Goal: Transaction & Acquisition: Purchase product/service

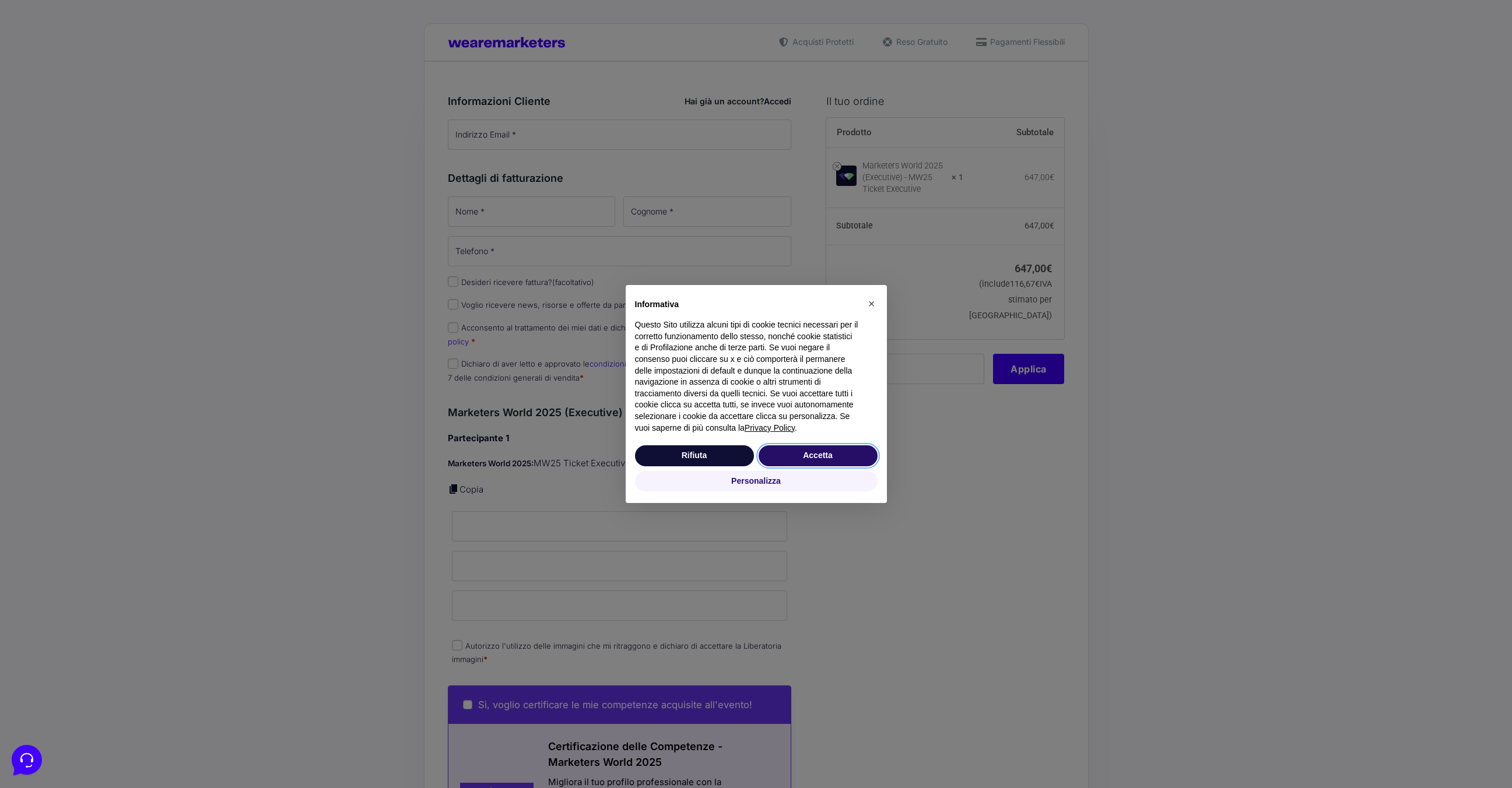
click at [817, 453] on button "Accetta" at bounding box center [818, 456] width 119 height 21
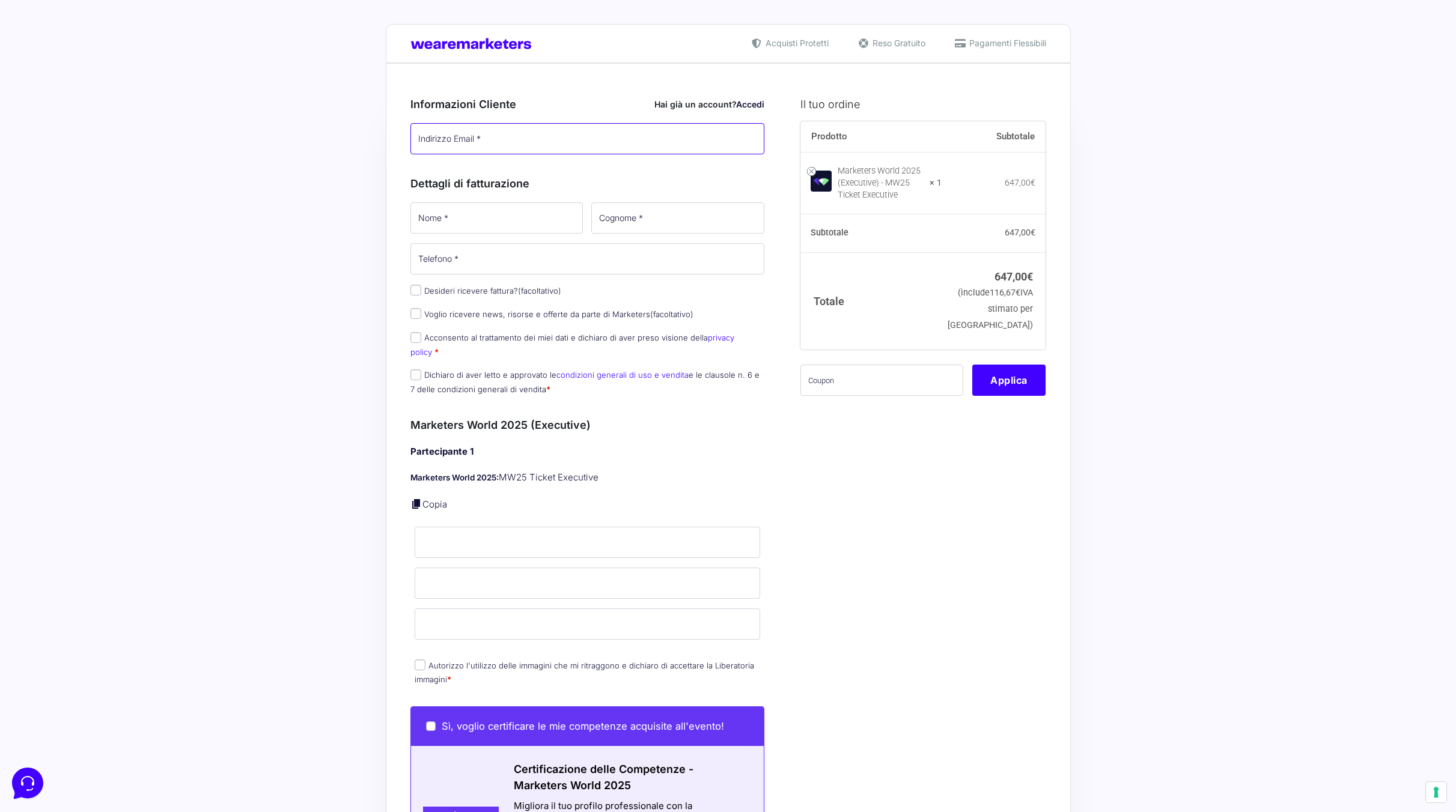
click at [538, 124] on input "Indirizzo Email *" at bounding box center [587, 139] width 354 height 32
type input "[EMAIL_ADDRESS][DOMAIN_NAME]"
type input "ALESSANDRO"
type input "PEDROTTI"
type input "[PHONE_NUMBER]"
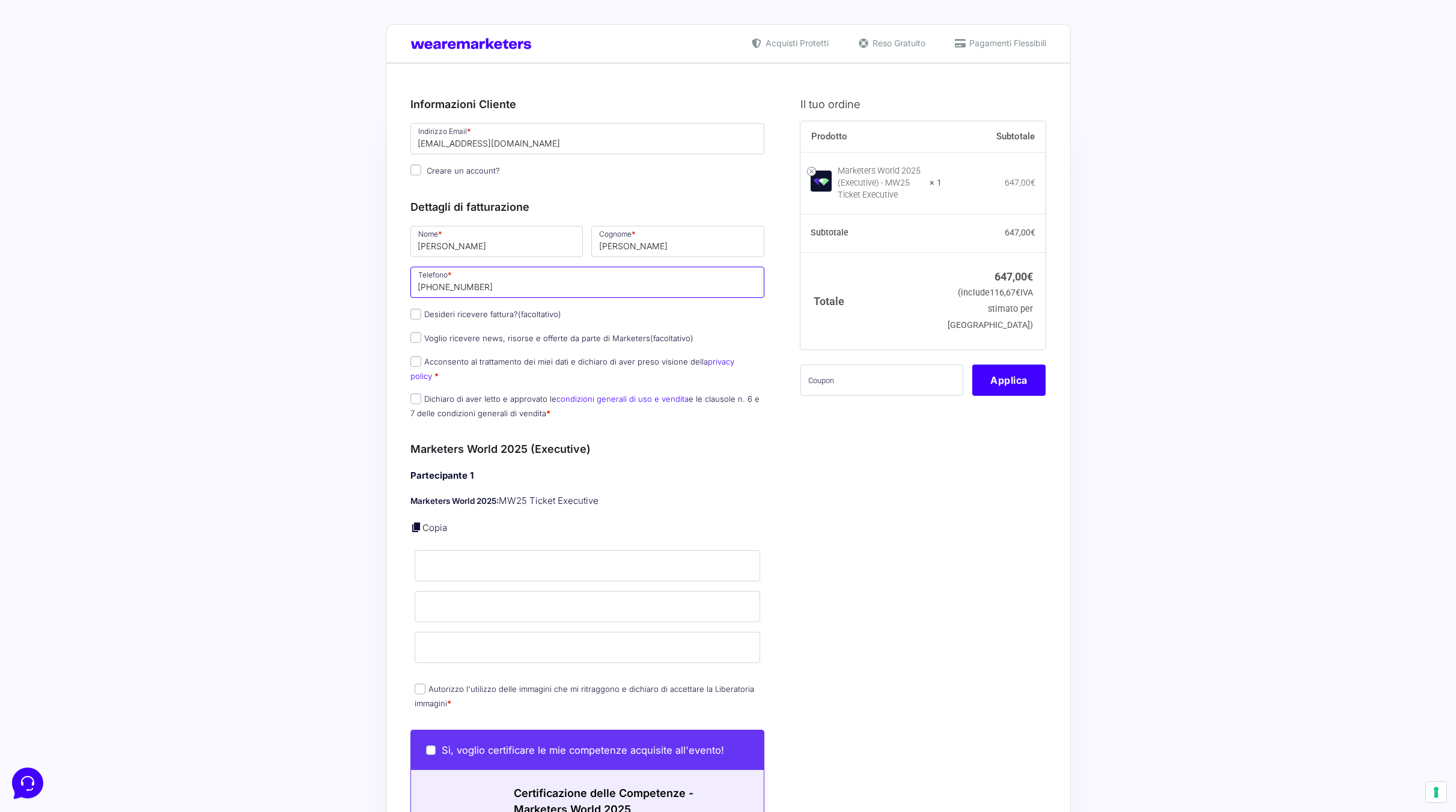
click at [470, 293] on input "[PHONE_NUMBER]" at bounding box center [587, 283] width 354 height 32
click at [437, 313] on label "Desideri ricevere fattura? (facoltativo)" at bounding box center [486, 314] width 151 height 10
click at [421, 313] on input "Desideri ricevere fattura? (facoltativo)" at bounding box center [416, 314] width 11 height 11
checkbox input "true"
select select "IT"
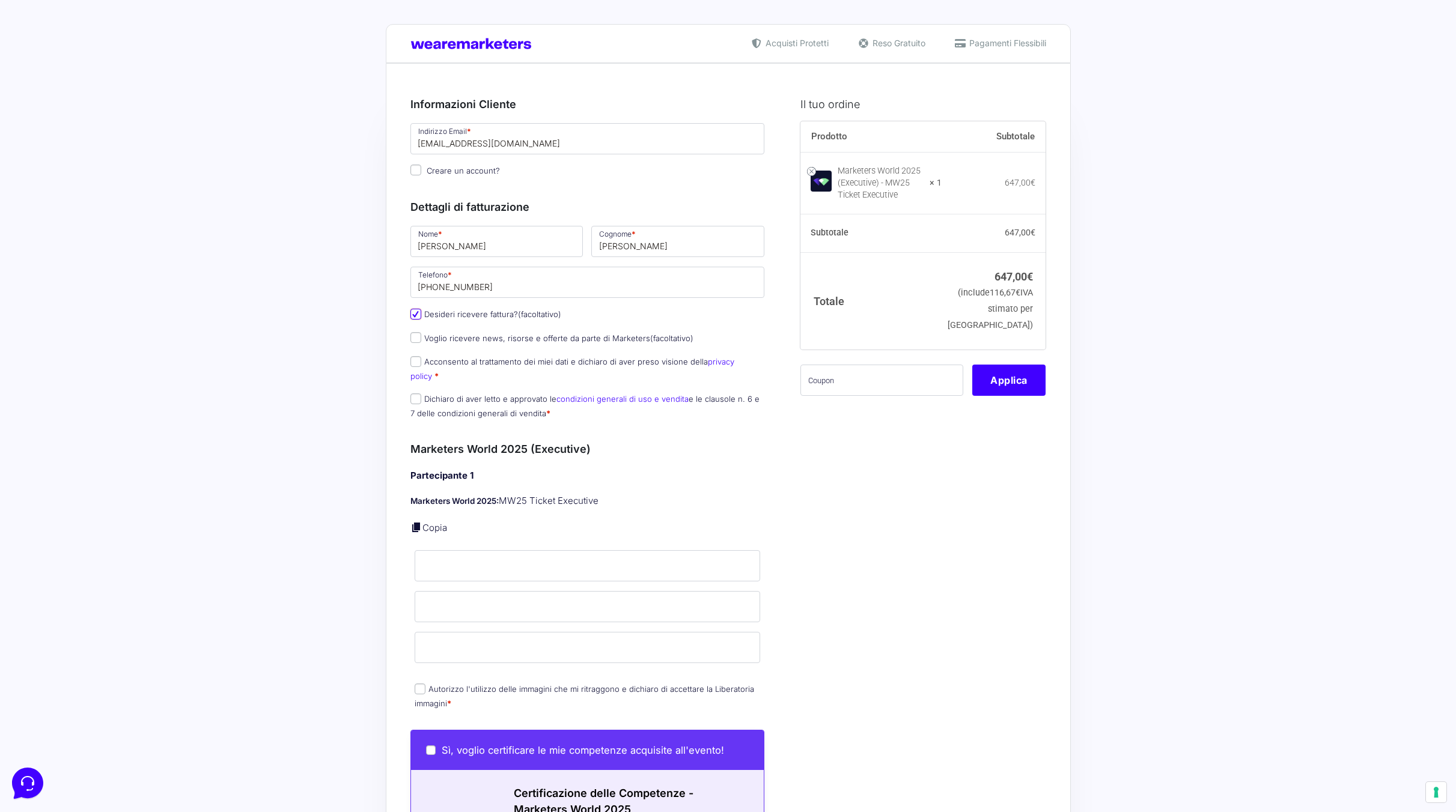
type input "0000000"
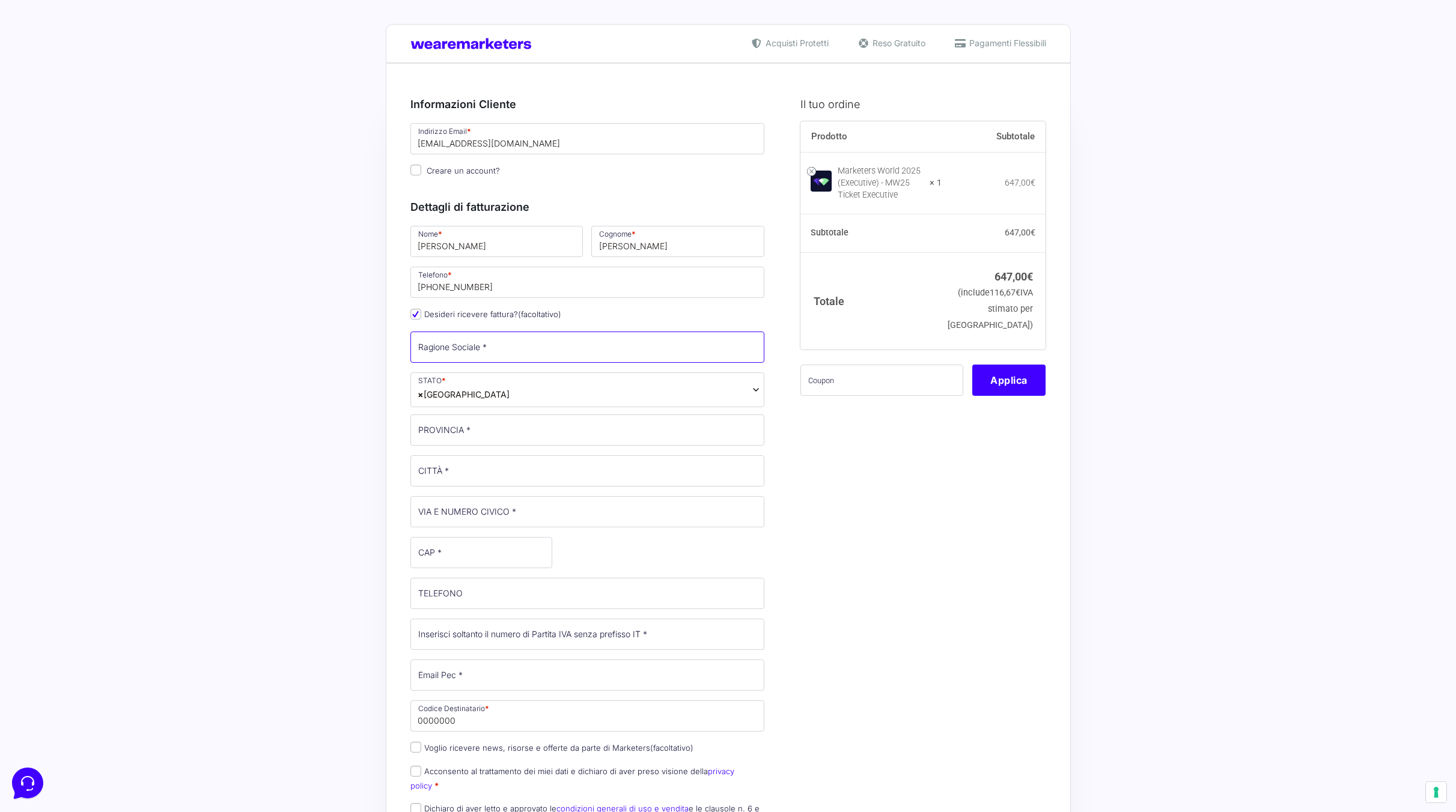
click at [473, 346] on input "Ragione Sociale *" at bounding box center [587, 348] width 354 height 32
type input "Bluenergy Milano srl a socio unico"
type input "[GEOGRAPHIC_DATA]"
type input "[STREET_ADDRESS][PERSON_NAME]"
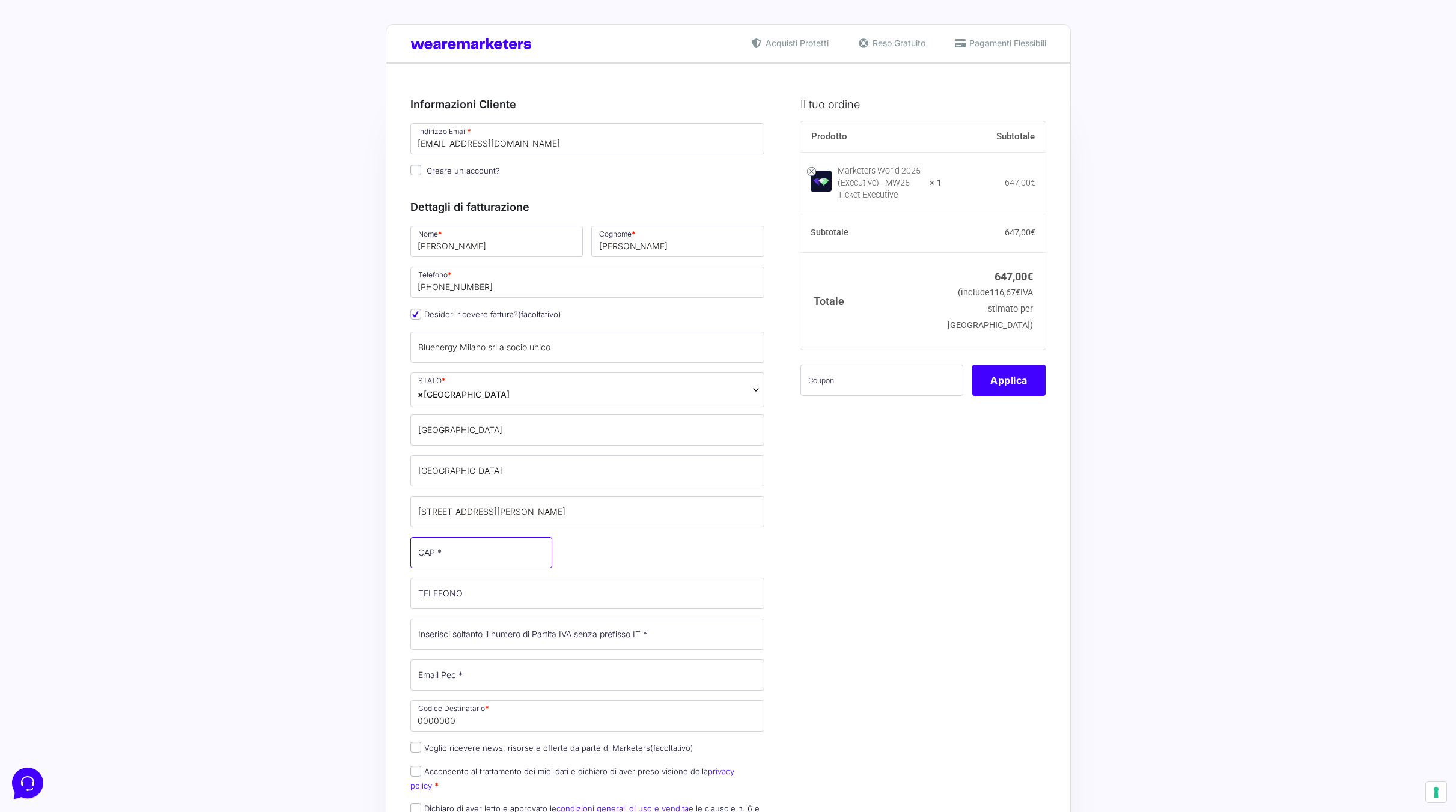
type input "20123"
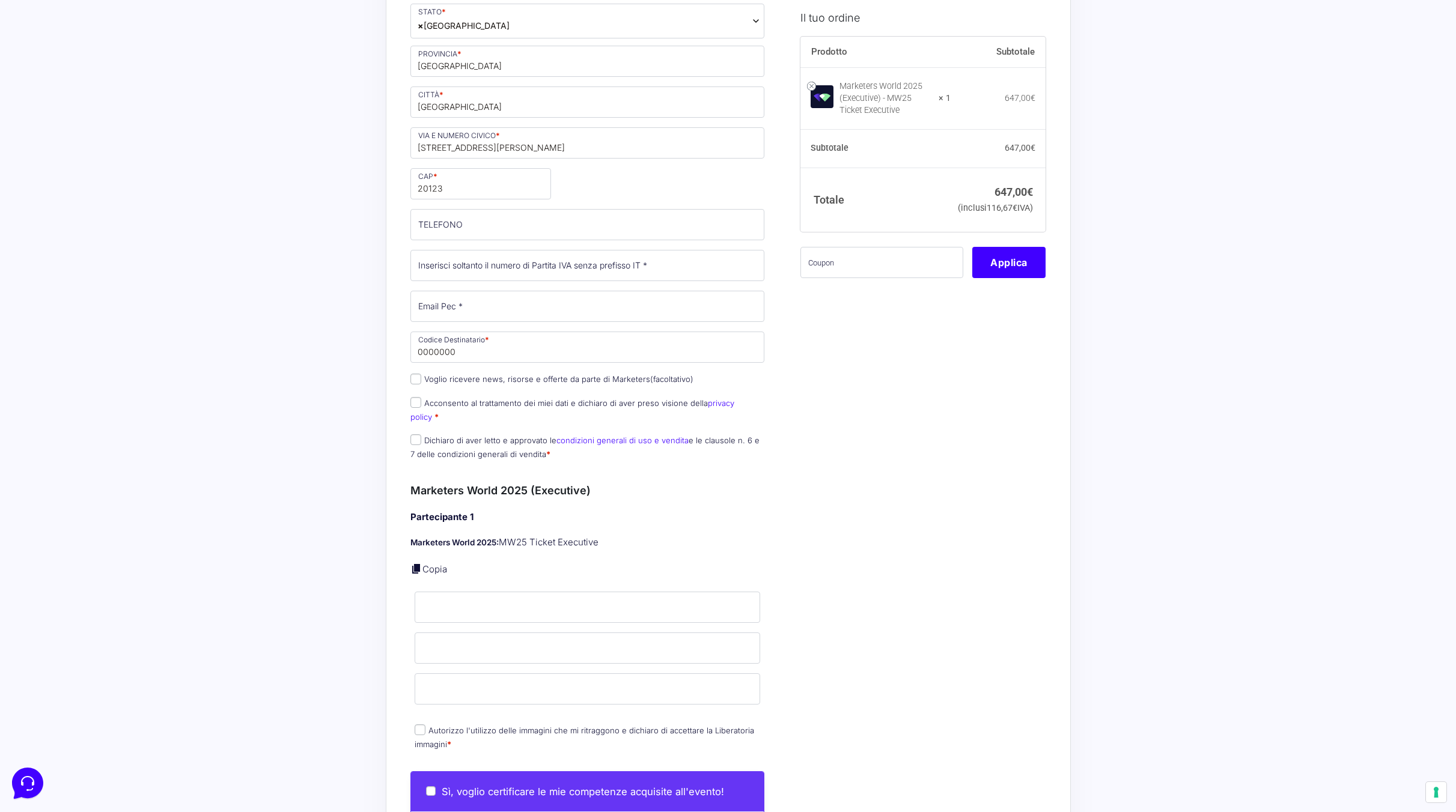
scroll to position [378, 0]
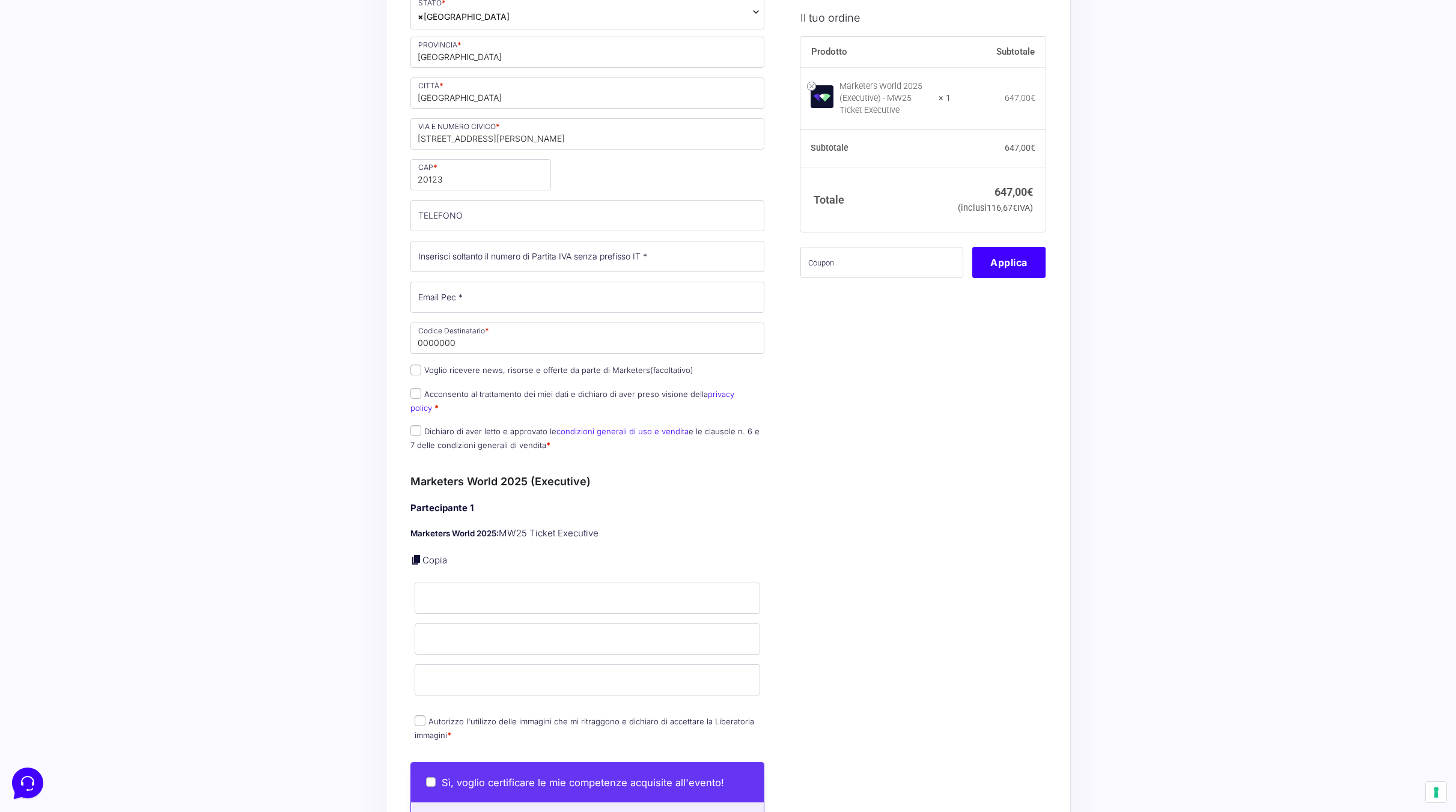
click at [597, 236] on div "Nome * ALESSANDRO Cognome * PEDROTTI Telefono * +393389427036 Desideri ricevere…" at bounding box center [588, 153] width 363 height 614
click at [594, 220] on input "TELEFONO (facoltativo)" at bounding box center [587, 216] width 354 height 32
type input "[PHONE_NUMBER]"
click at [649, 255] on input "Partita Iva *" at bounding box center [587, 256] width 354 height 32
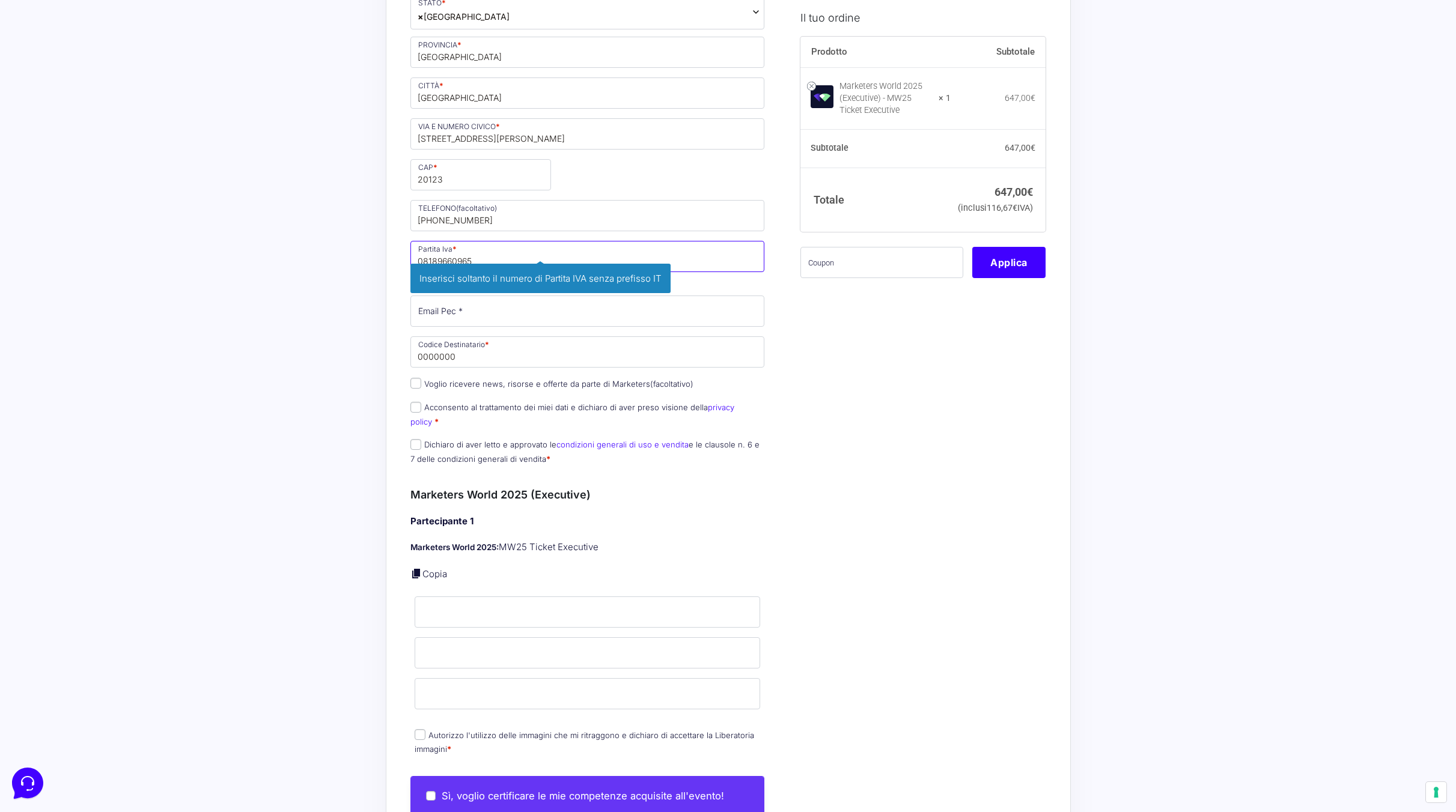
type input "08189660965"
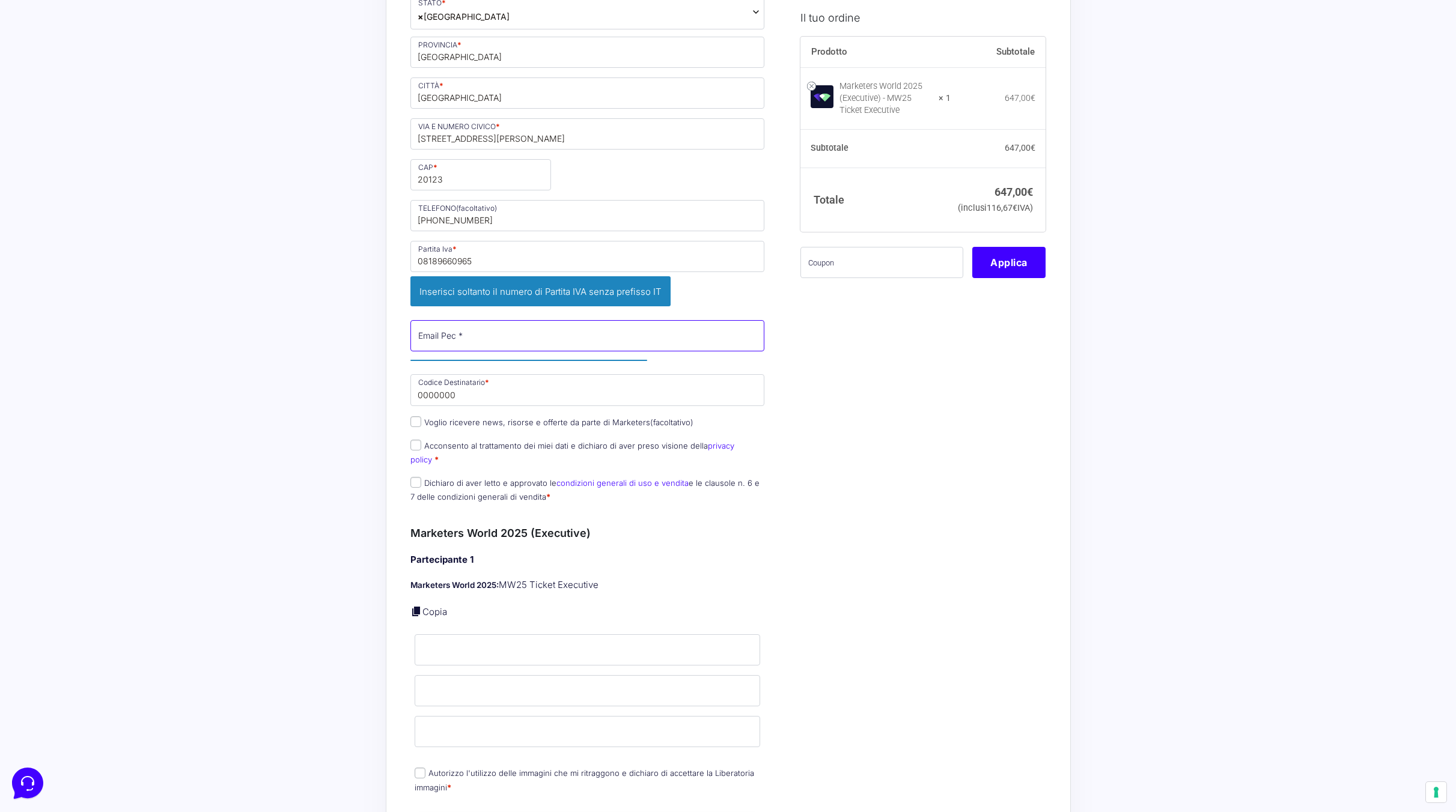
click at [635, 320] on input "Email Pec *" at bounding box center [587, 336] width 354 height 32
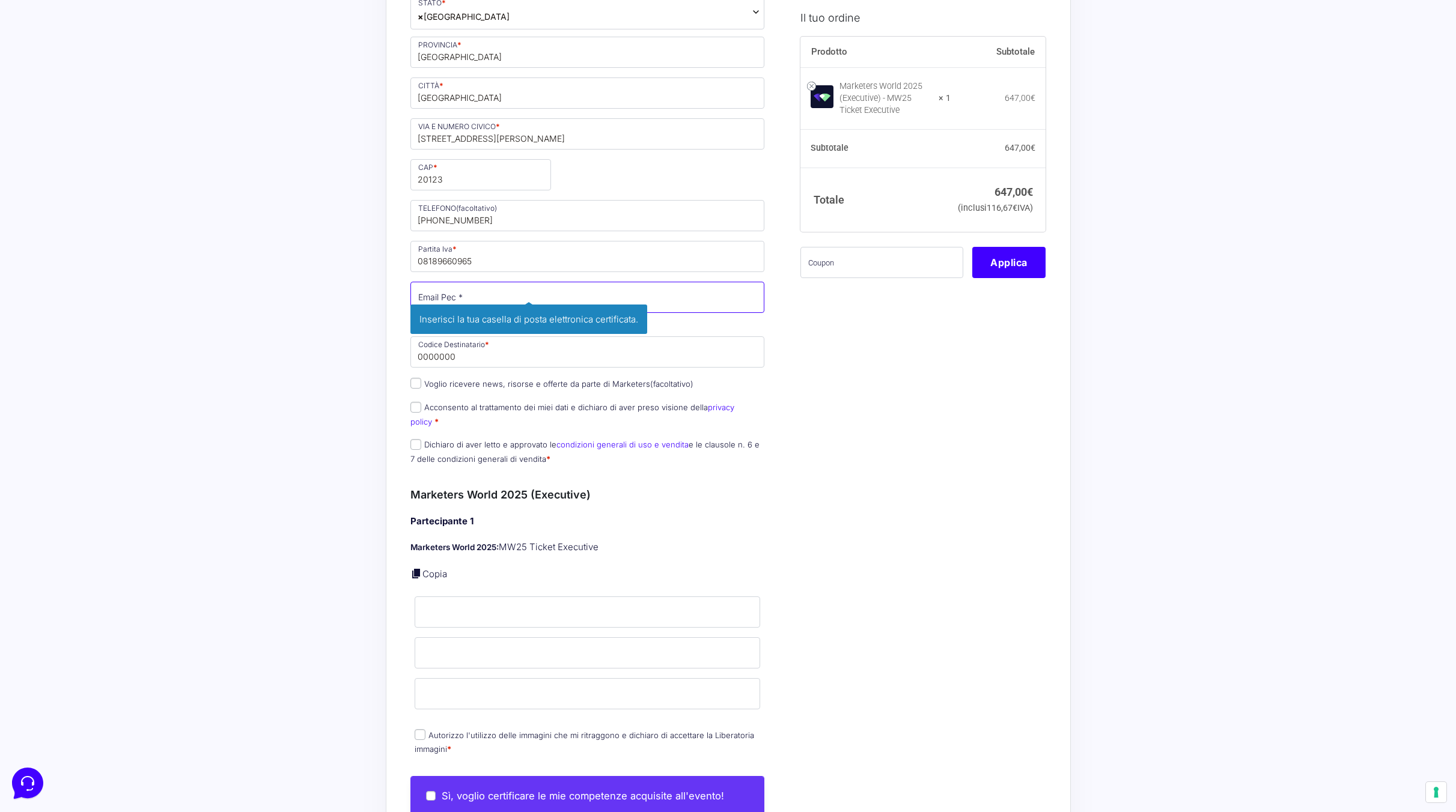
type input "[EMAIL_ADDRESS][DOMAIN_NAME]"
type input "Bluenergy"
type input "unico"
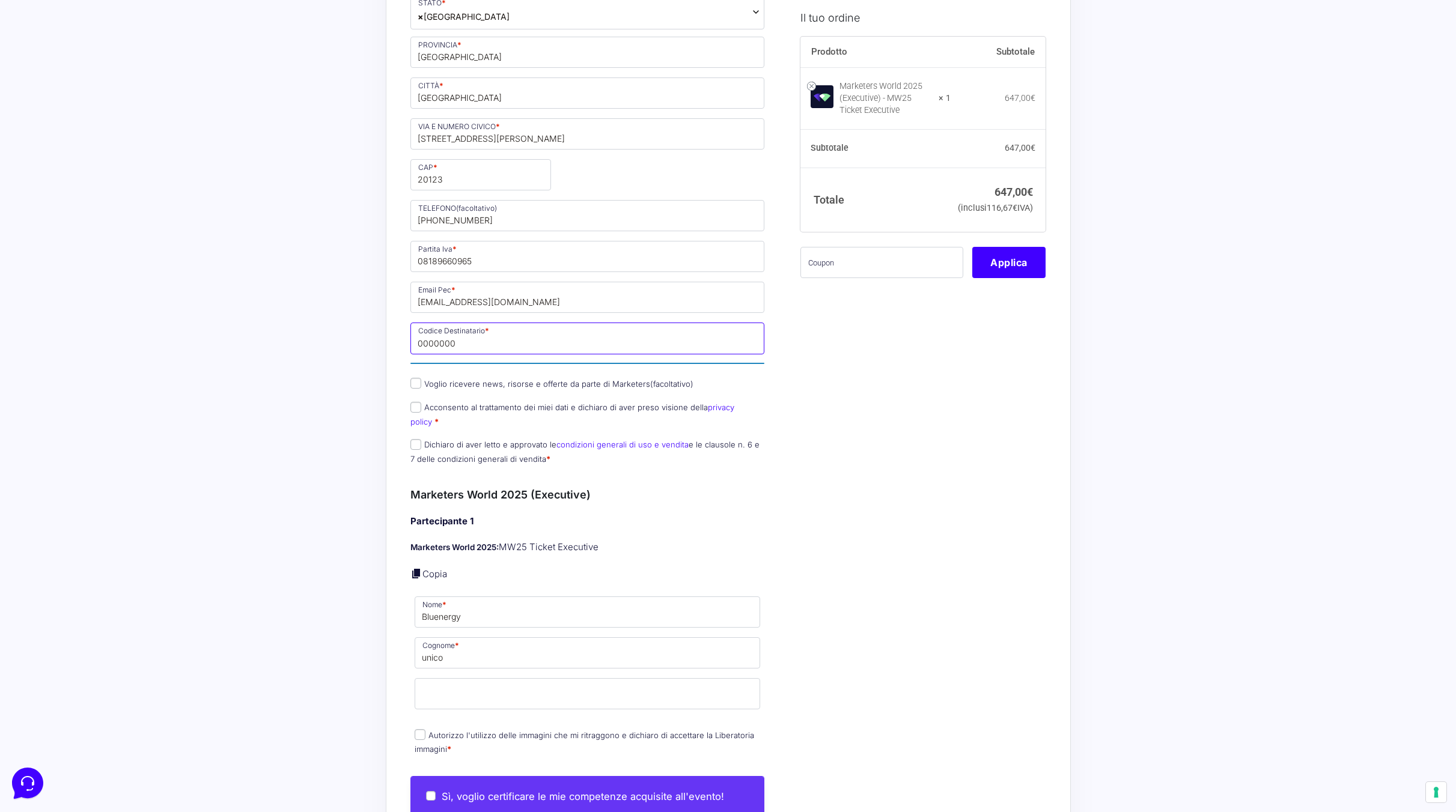
click at [603, 345] on input "0000000" at bounding box center [587, 338] width 354 height 32
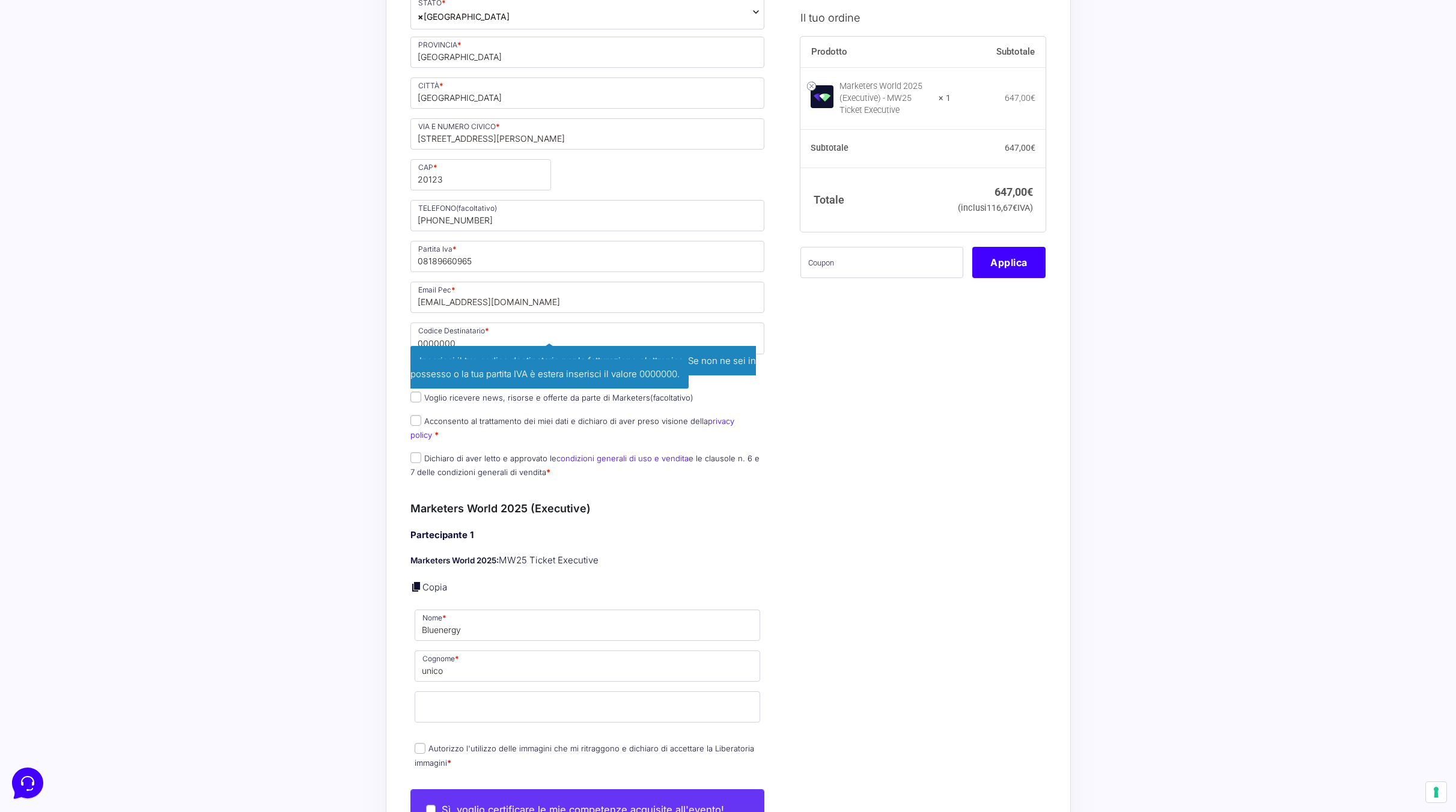
click at [650, 352] on span "Inserisci il tuo codice destinatario per la fatturazione elettronica. Se non ne…" at bounding box center [583, 367] width 346 height 43
click at [646, 340] on input "0000000" at bounding box center [587, 338] width 354 height 32
type input "USAL8PV"
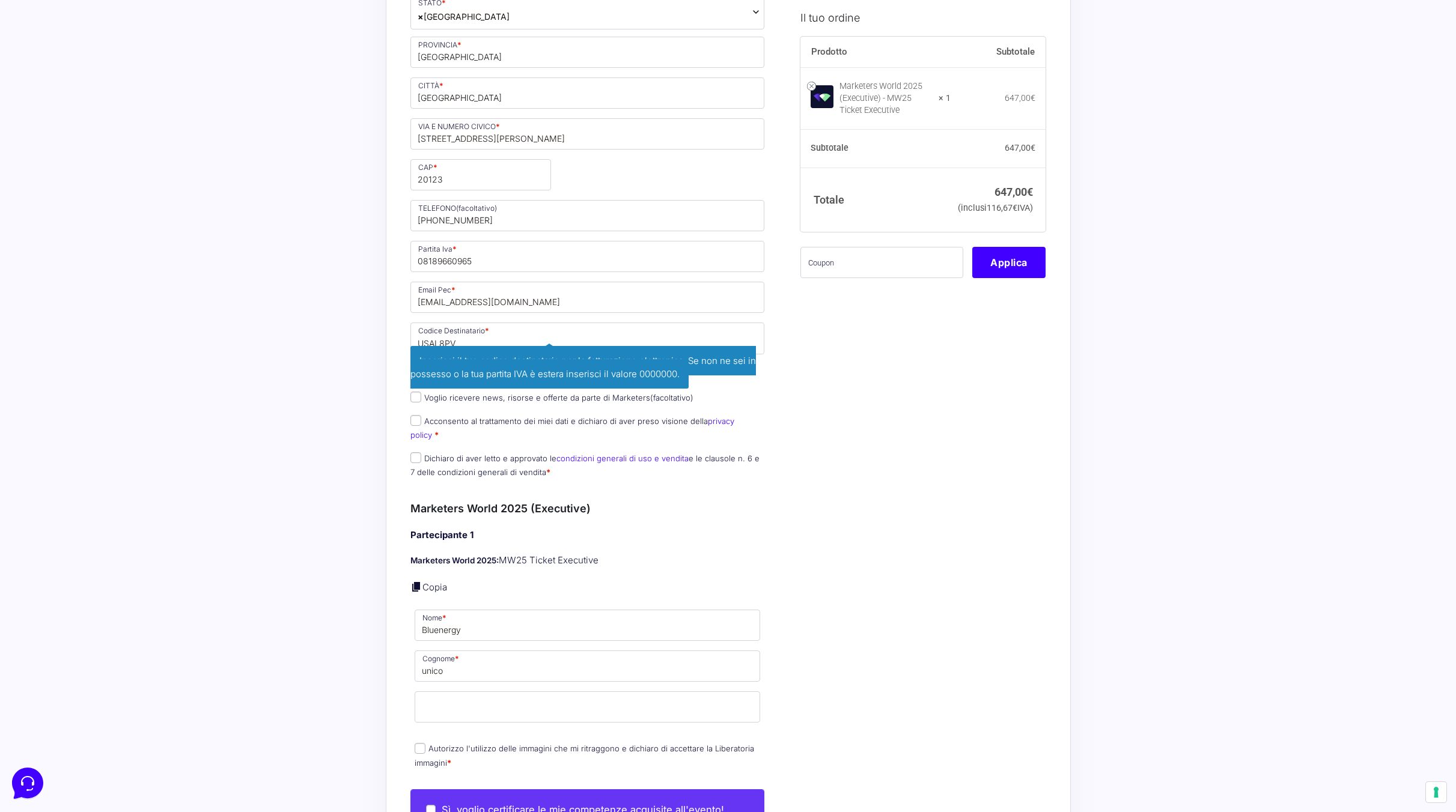
click at [923, 385] on div "I prodotti selezionati Marketers World 2025 (Executive) - MW25 Ticket Executive…" at bounding box center [918, 526] width 254 height 1642
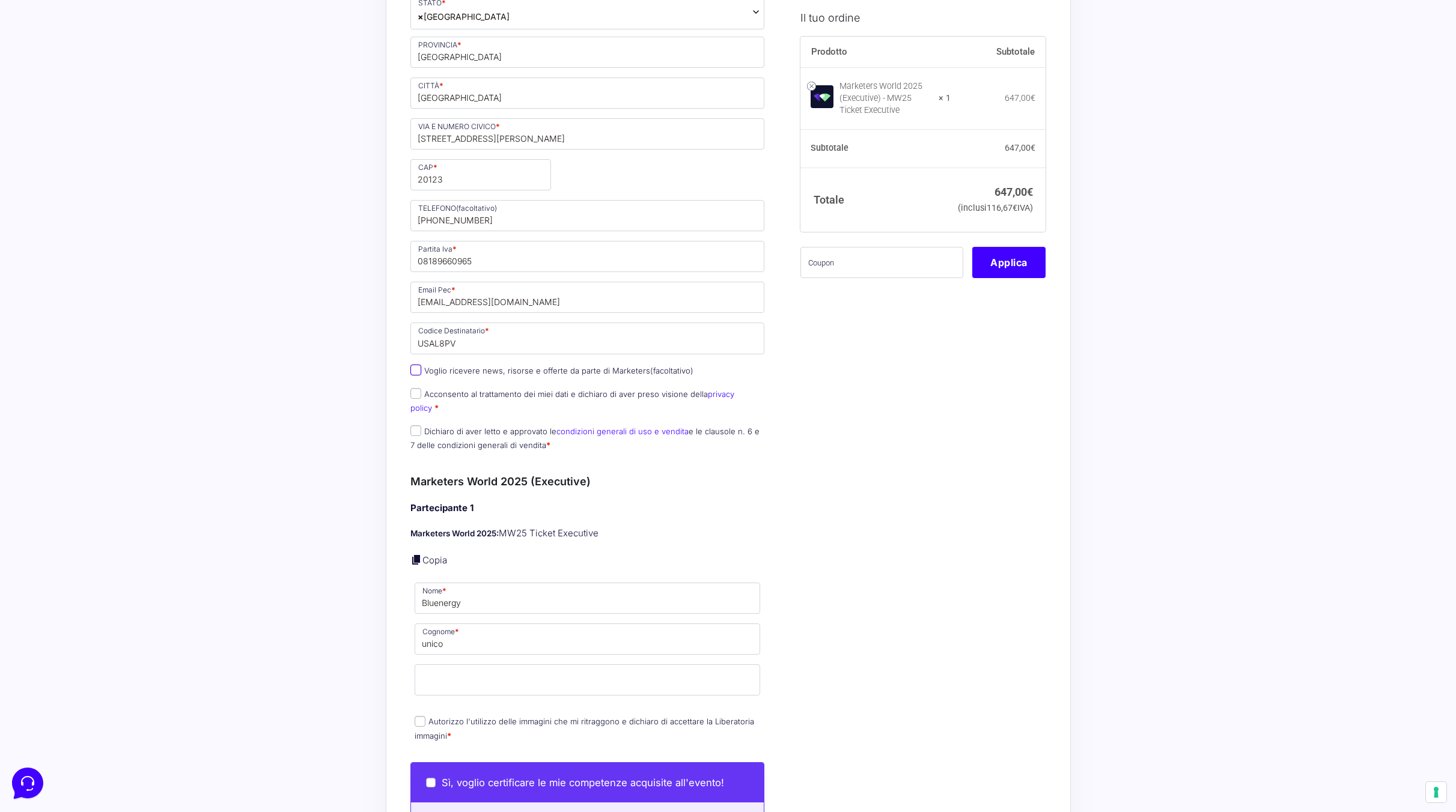
click at [417, 372] on input "Voglio ricevere news, risorse e offerte da parte di Marketers (facoltativo)" at bounding box center [416, 370] width 11 height 11
checkbox input "true"
click at [420, 391] on input "Acconsento al trattamento dei miei dati e dichiaro di aver preso visione della …" at bounding box center [416, 393] width 11 height 11
checkbox input "true"
click at [415, 425] on input "Dichiaro di aver letto e approvato le condizioni generali di uso e vendita e le…" at bounding box center [416, 430] width 11 height 11
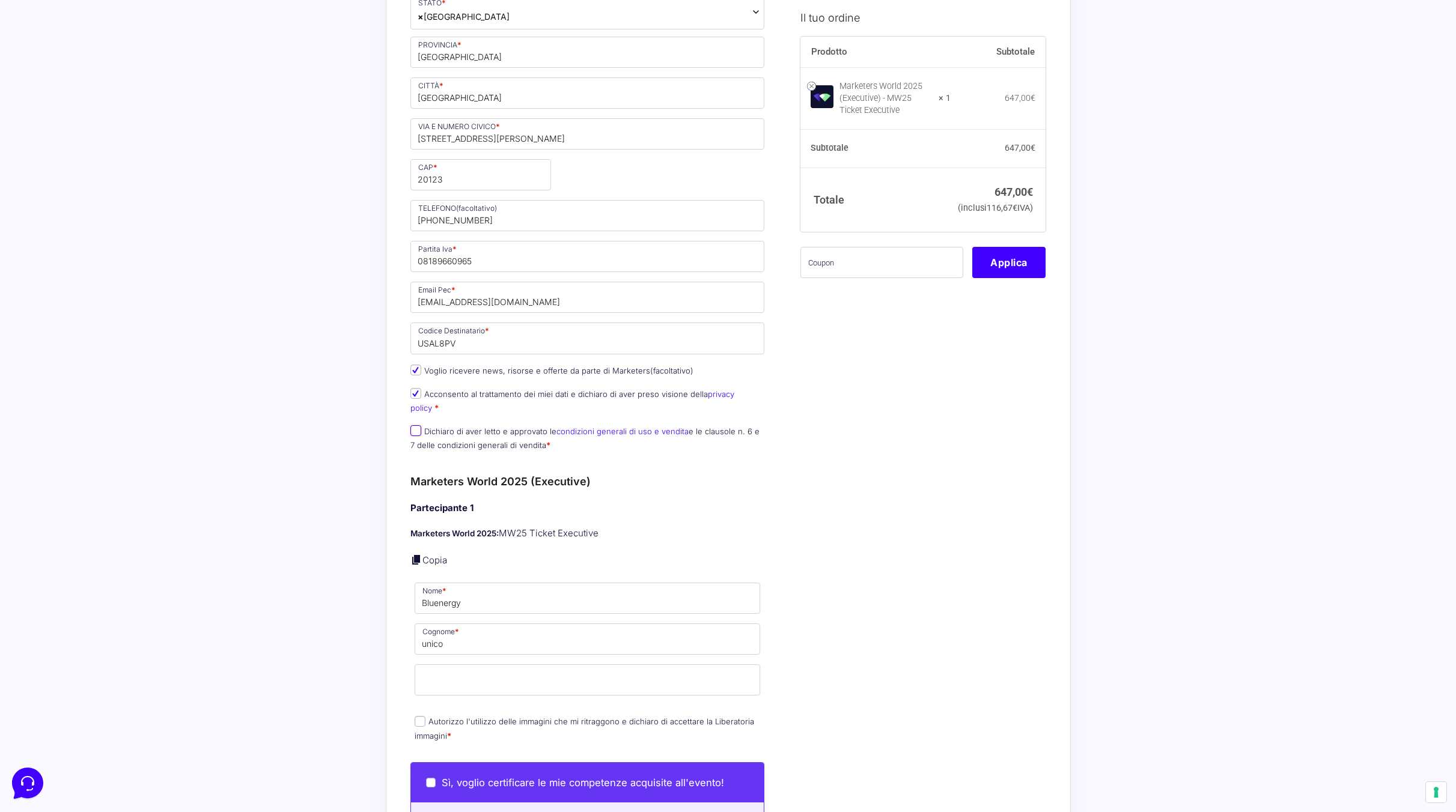
checkbox input "true"
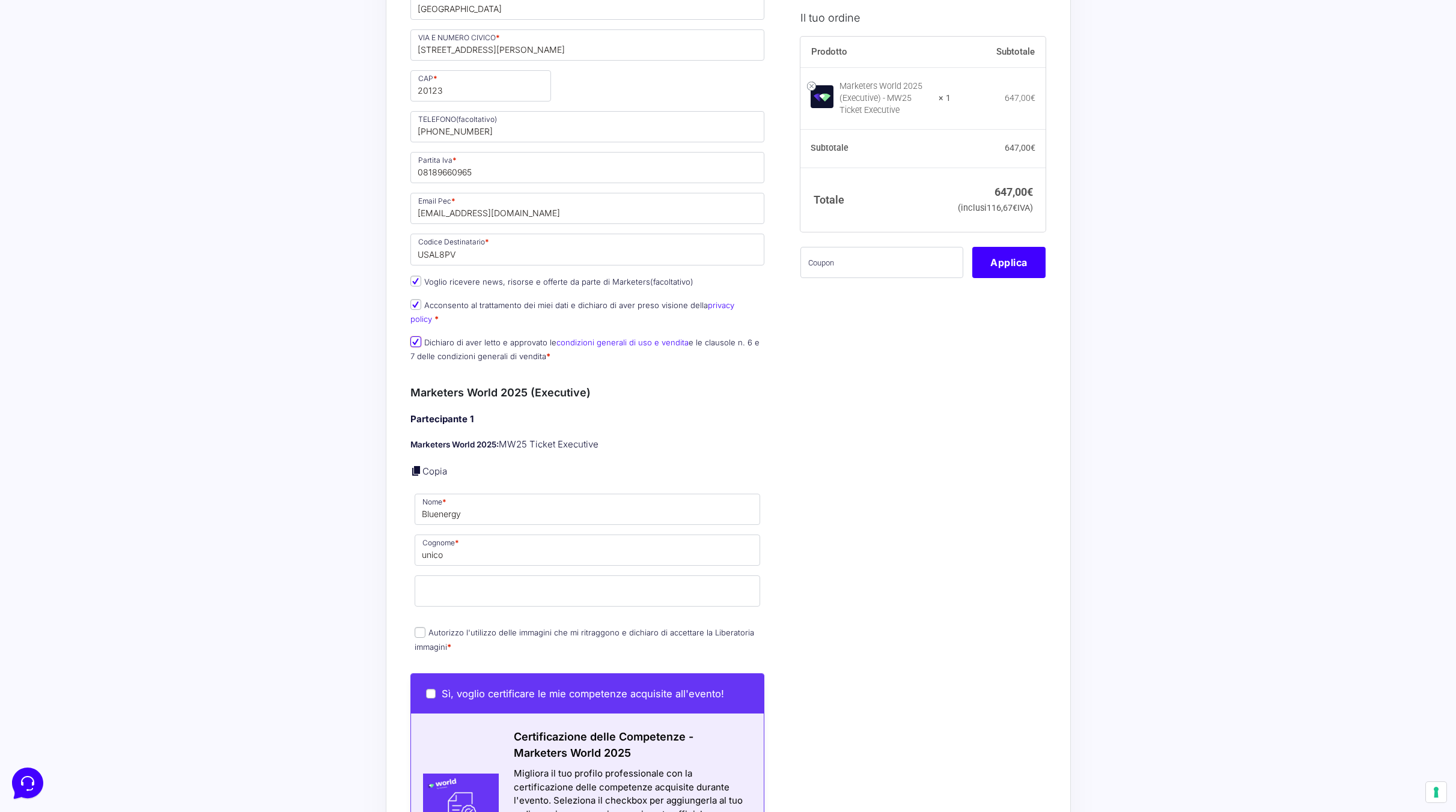
scroll to position [613, 0]
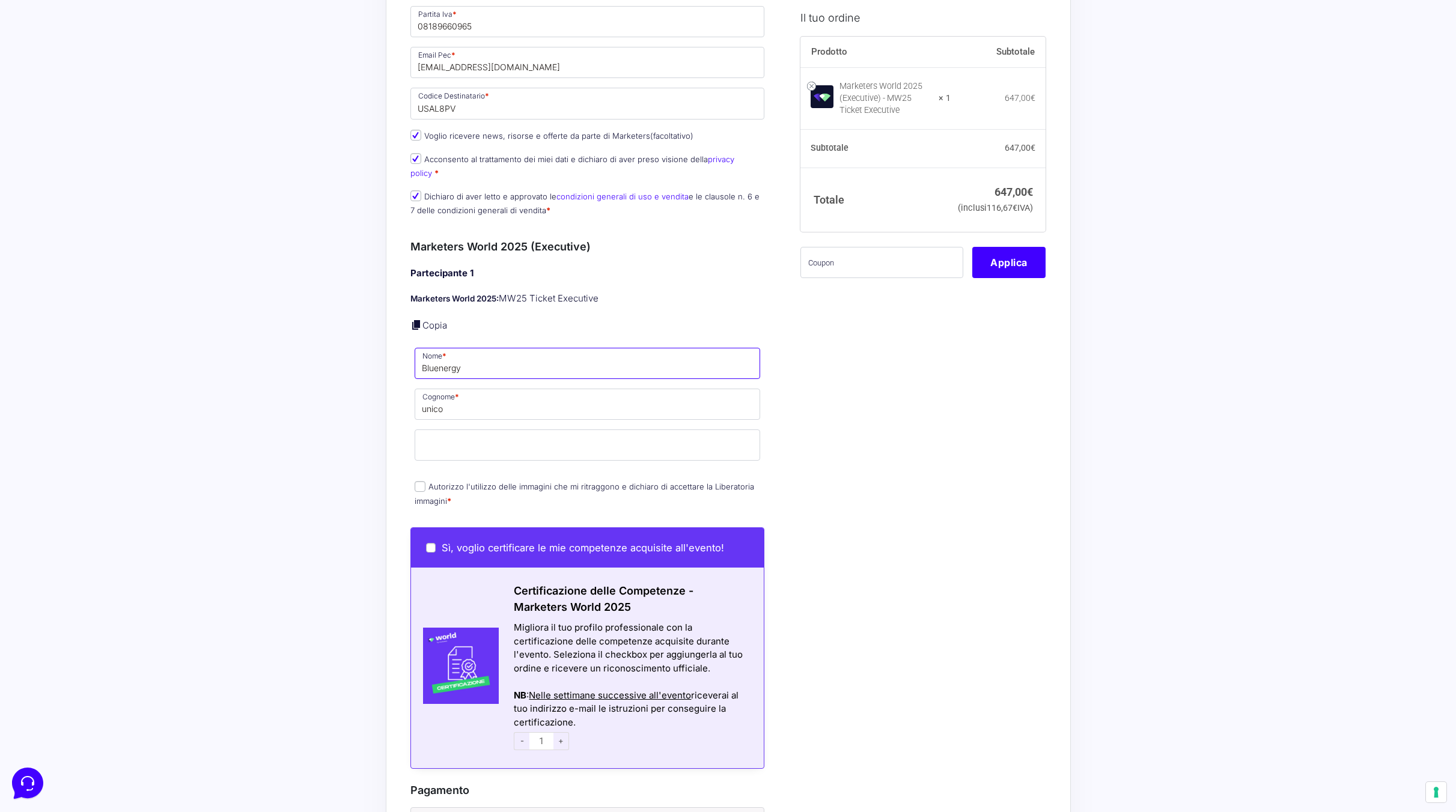
click at [548, 358] on input "Bluenergy" at bounding box center [587, 363] width 346 height 32
type input "Alessandro"
click at [551, 389] on input "unico" at bounding box center [587, 405] width 346 height 32
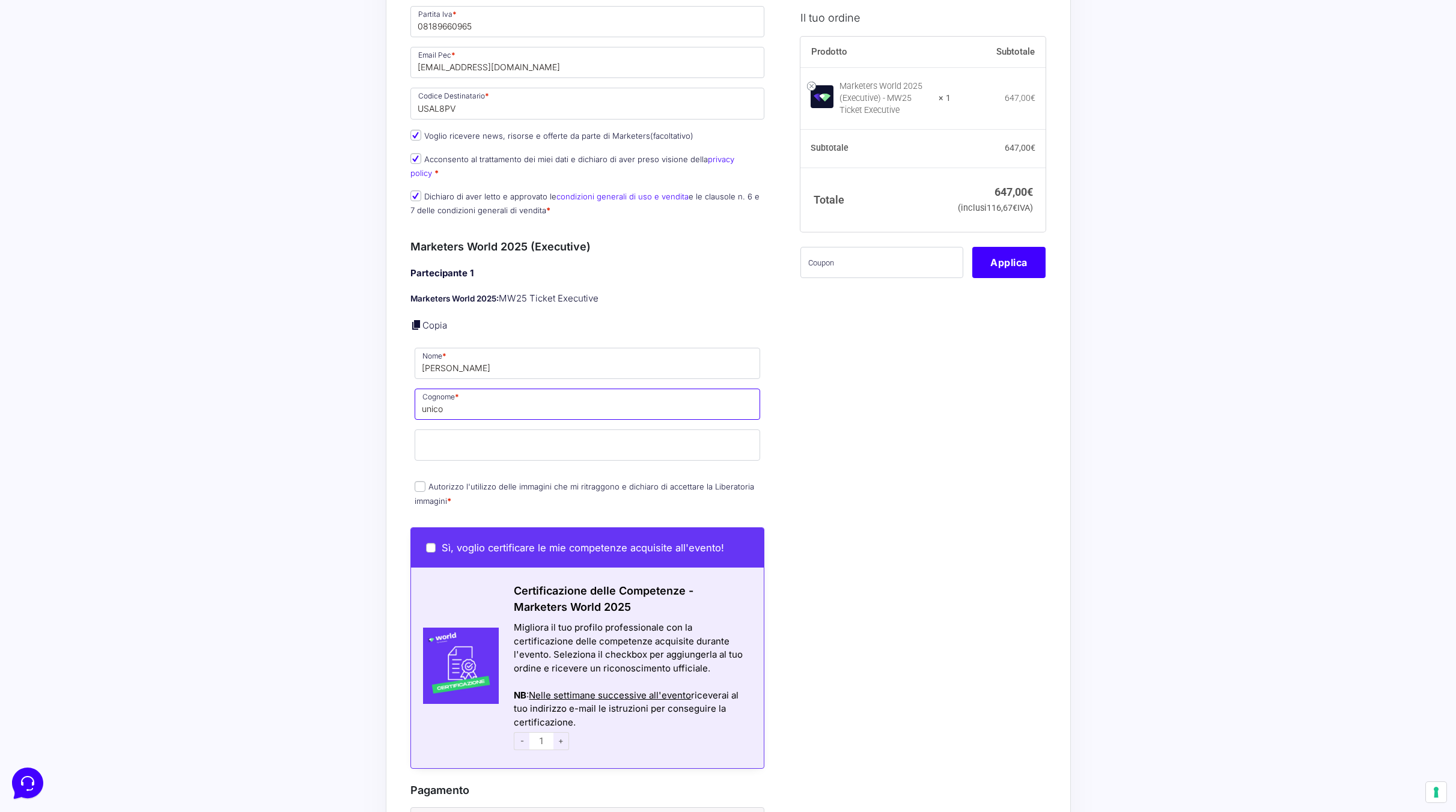
type input "Pedrotti"
click at [843, 443] on div "I prodotti selezionati Marketers World 2025 (Executive) - MW25 Ticket Executive…" at bounding box center [918, 278] width 254 height 1616
click at [624, 482] on label "Autorizzo l'utilizzo delle immagini che mi ritraggono e dichiaro di accettare l…" at bounding box center [584, 494] width 339 height 23
click at [426, 481] on input "Autorizzo l'utilizzo delle immagini che mi ritraggono e dichiaro di accettare l…" at bounding box center [420, 486] width 11 height 11
checkbox input "true"
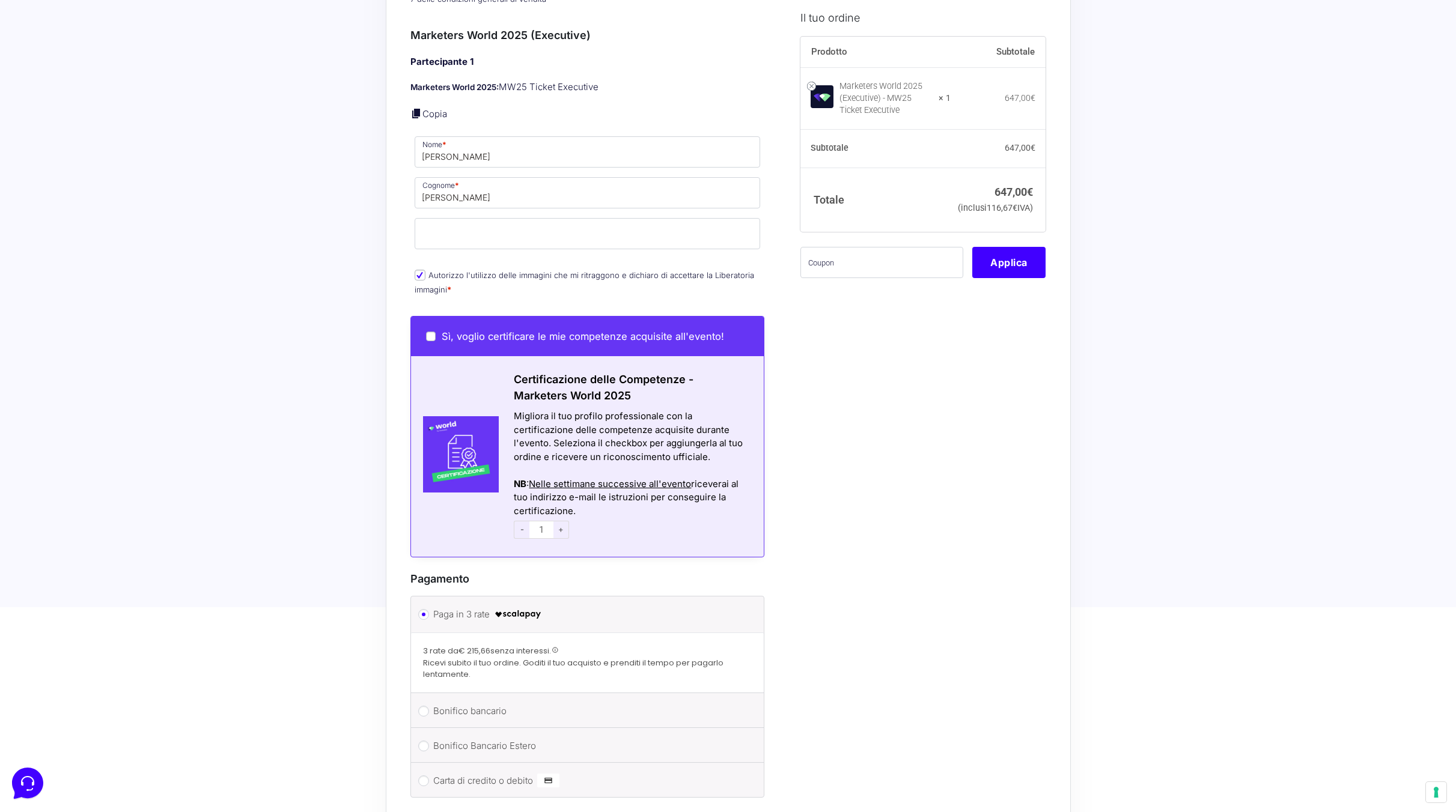
scroll to position [827, 0]
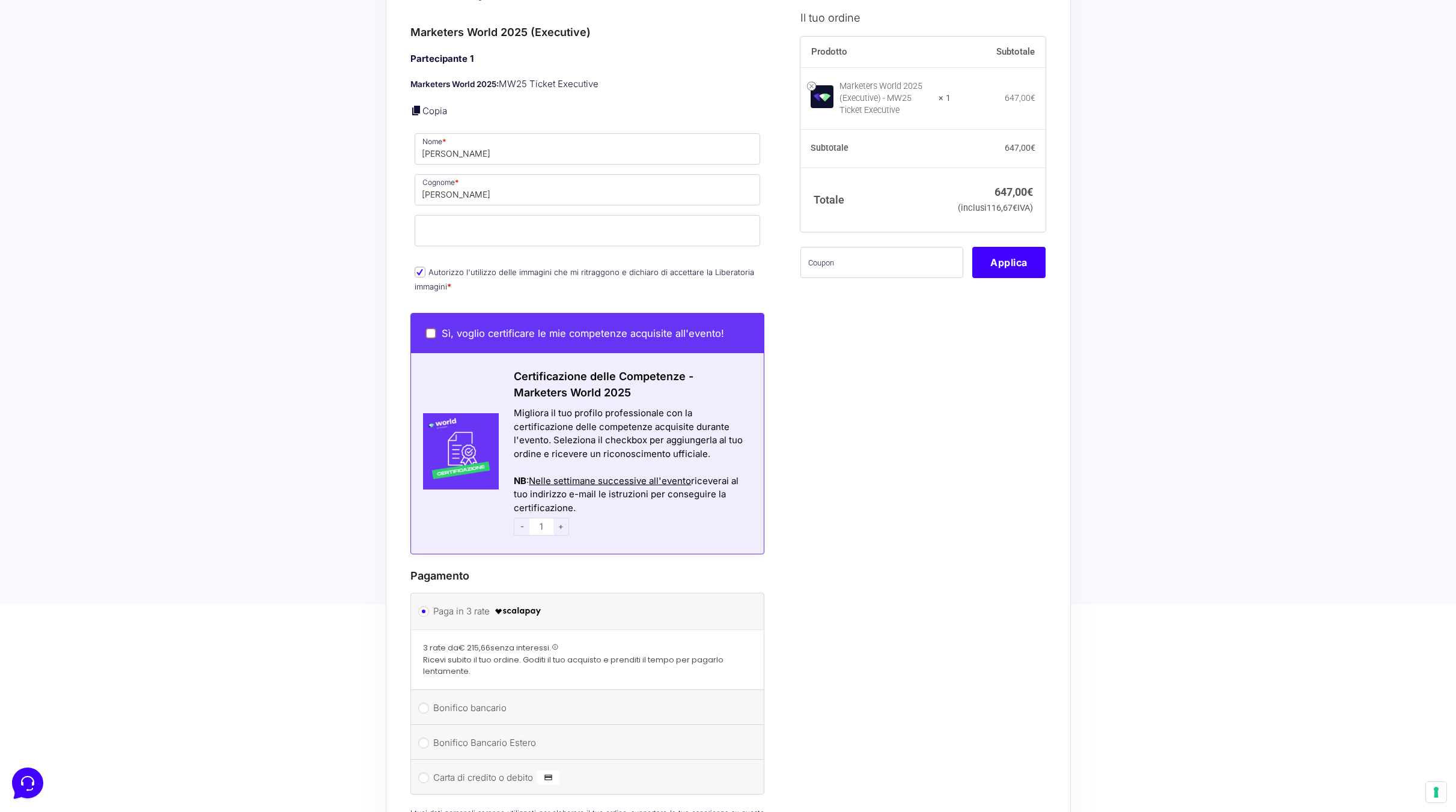
click at [433, 328] on input "Sì, voglio certificare le mie competenze acquisite all'evento!" at bounding box center [431, 333] width 10 height 10
checkbox input "true"
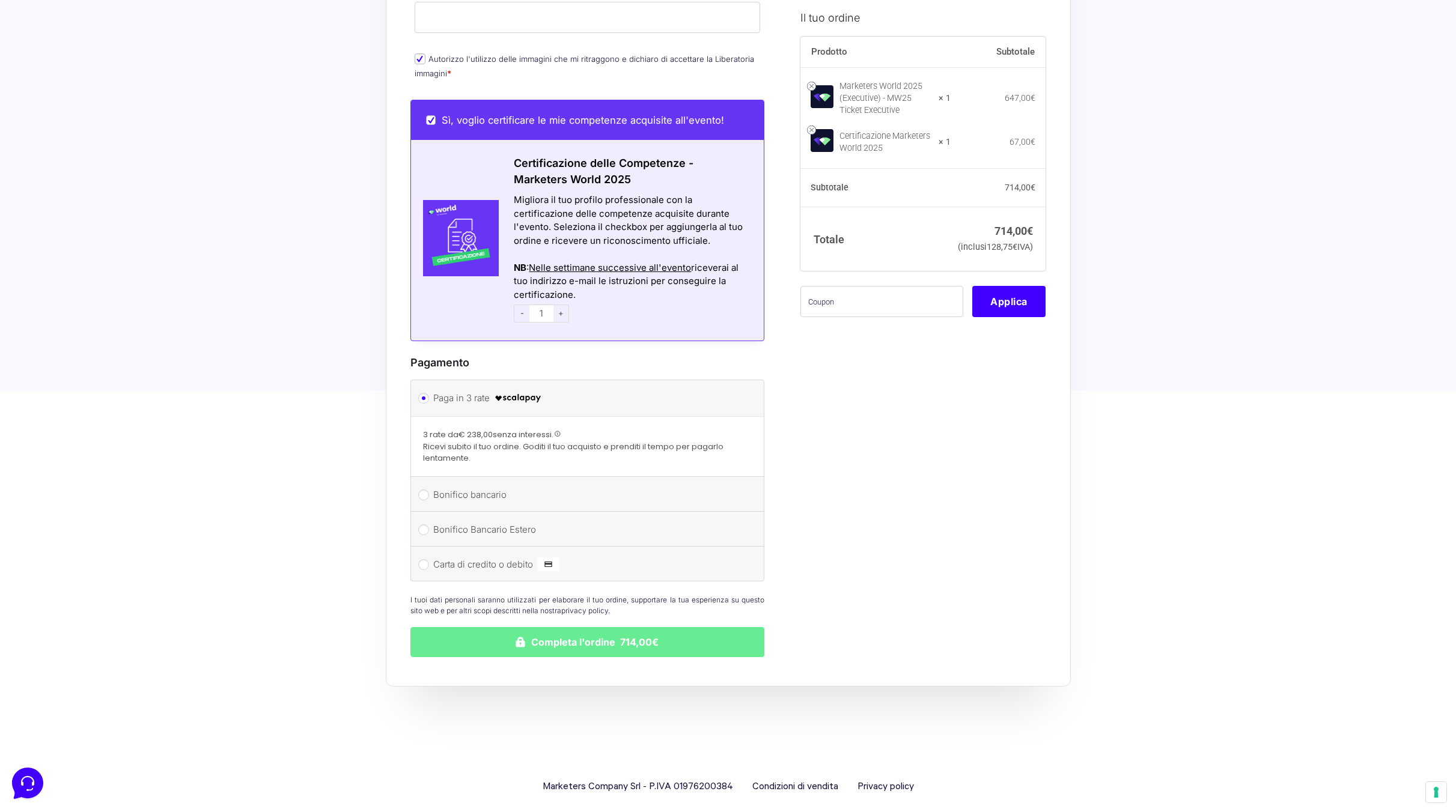
click at [473, 486] on label "Bonifico bancario" at bounding box center [585, 495] width 304 height 18
click at [429, 489] on input "Bonifico bancario" at bounding box center [423, 494] width 11 height 11
radio input "true"
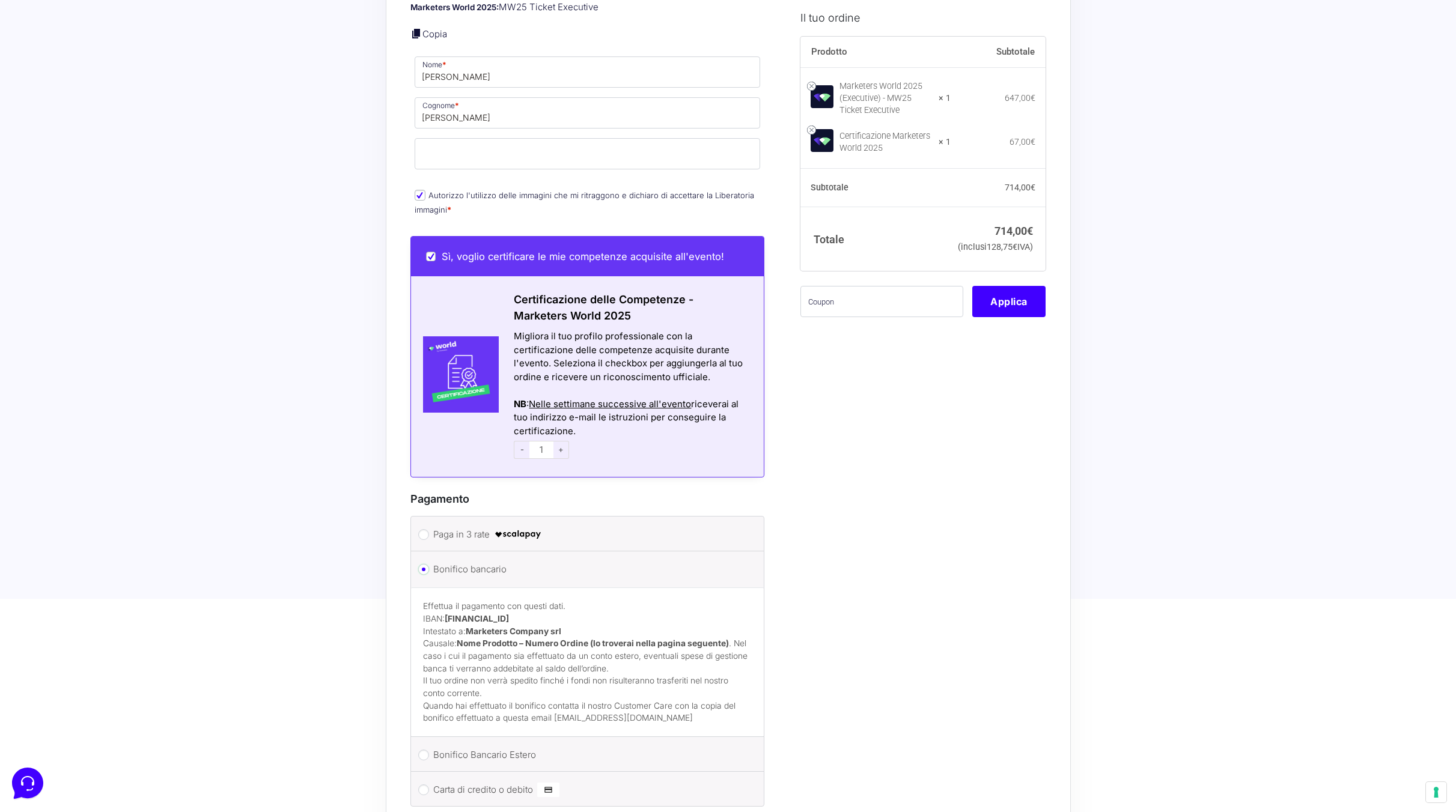
scroll to position [681, 0]
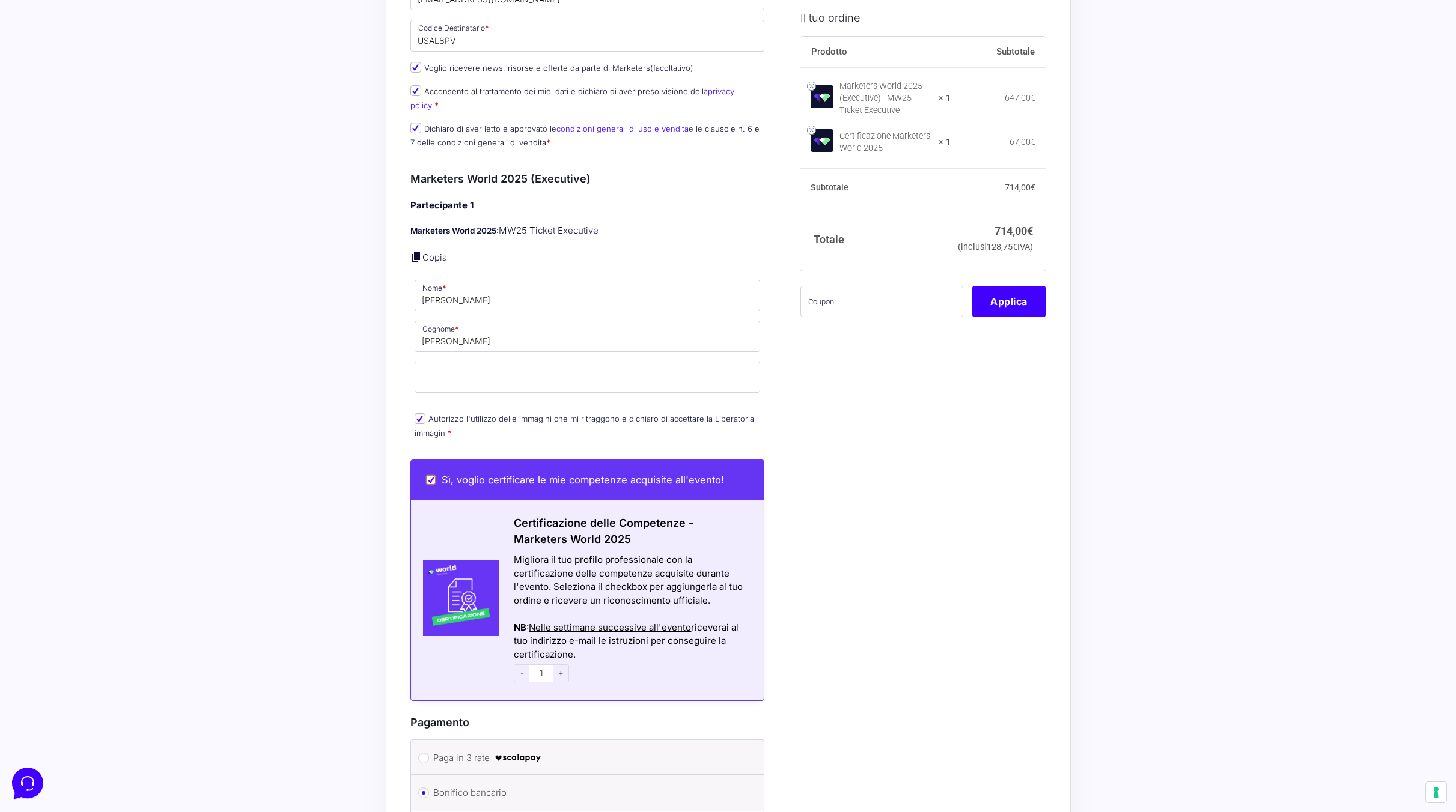
click at [430, 475] on input "Sì, voglio certificare le mie competenze acquisite all'evento!" at bounding box center [431, 480] width 10 height 10
checkbox input "false"
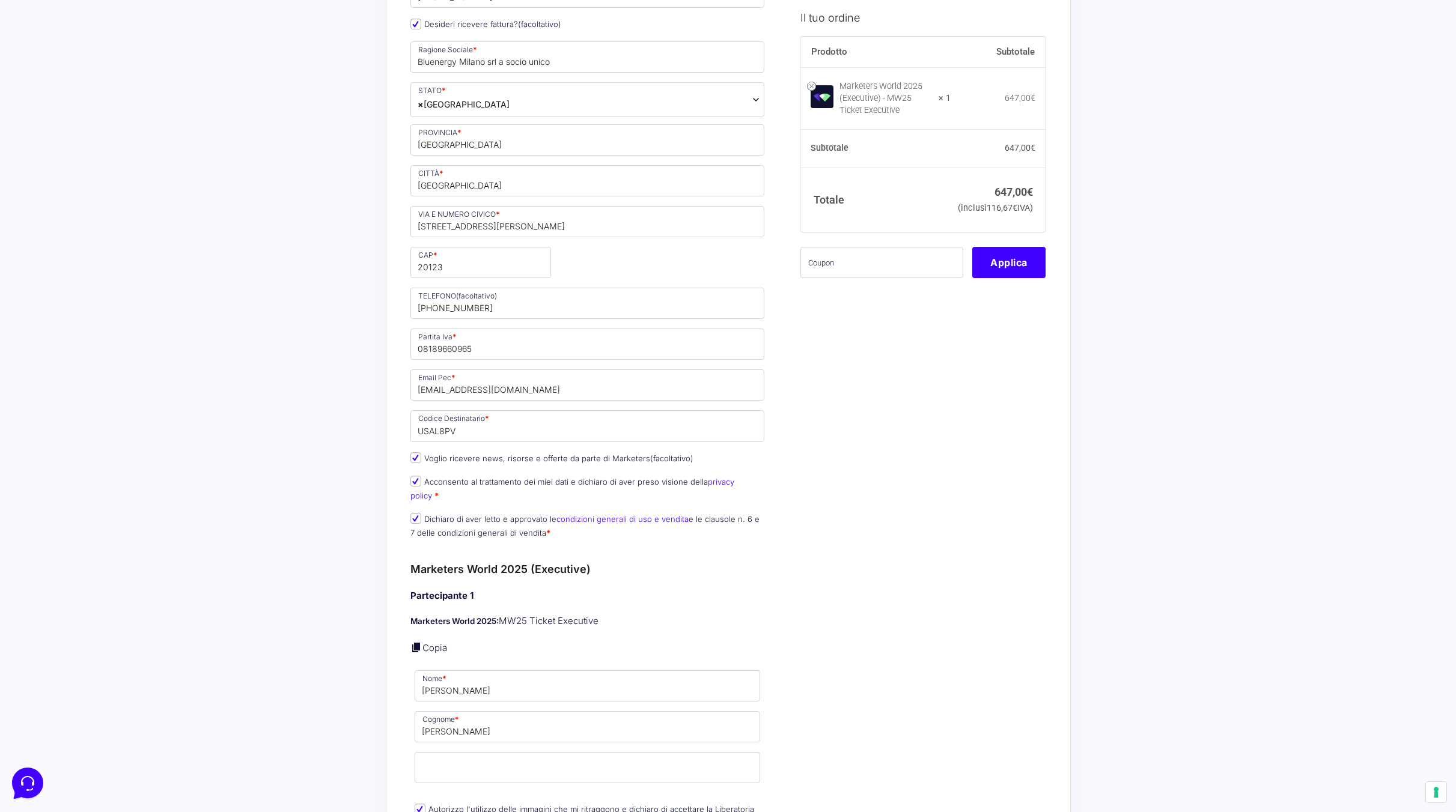
scroll to position [1130, 0]
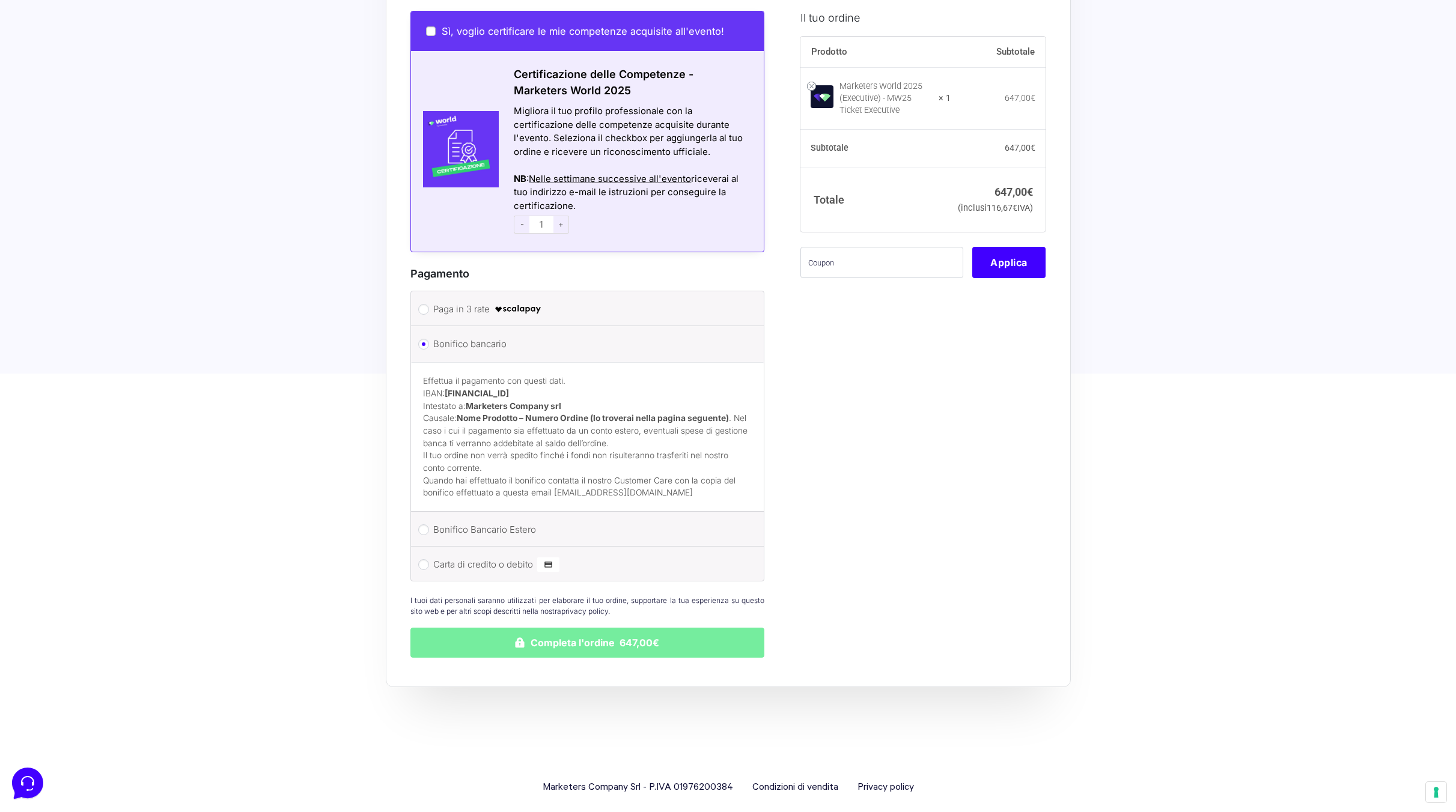
click at [616, 632] on button "Completa l'ordine 647,00€" at bounding box center [587, 643] width 354 height 30
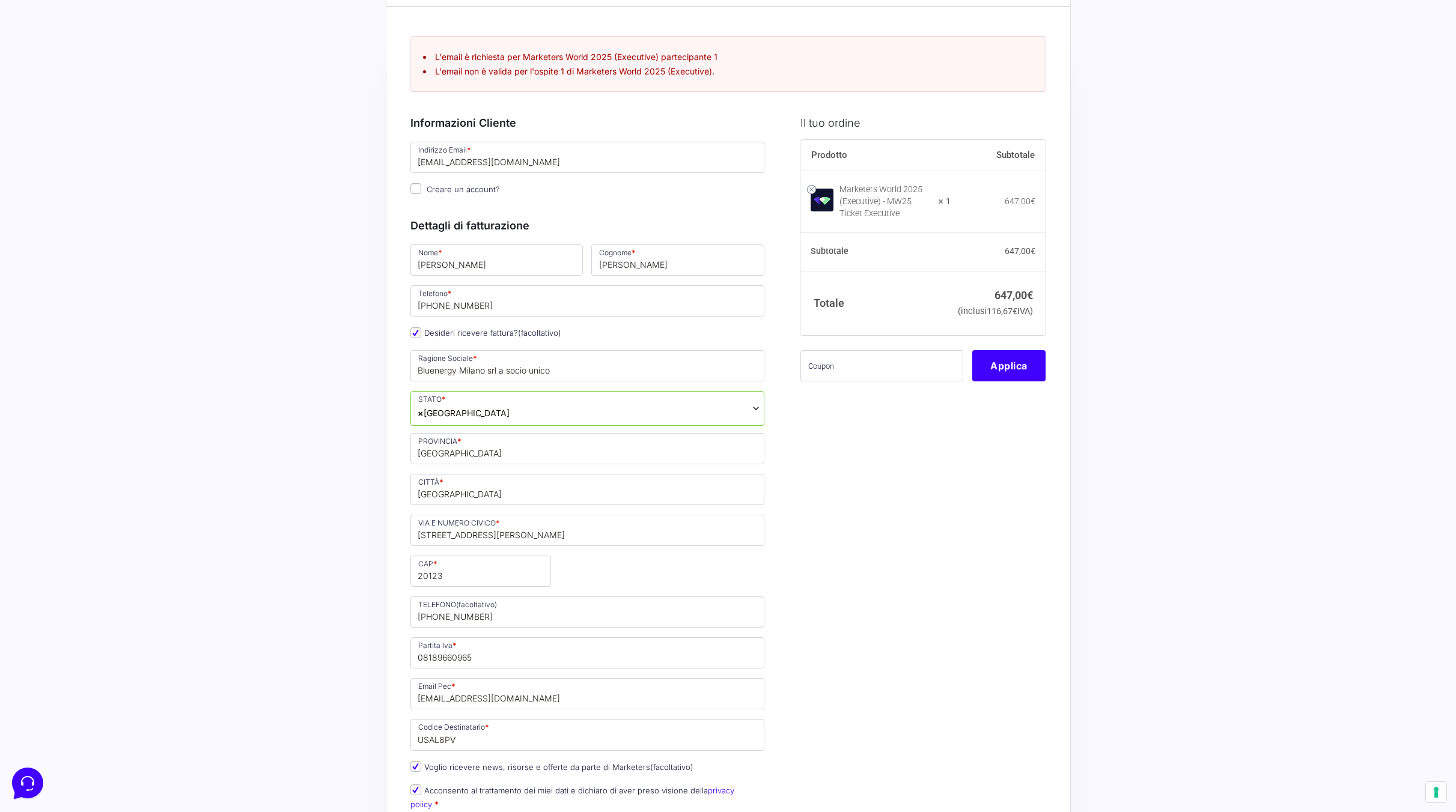
scroll to position [0, 0]
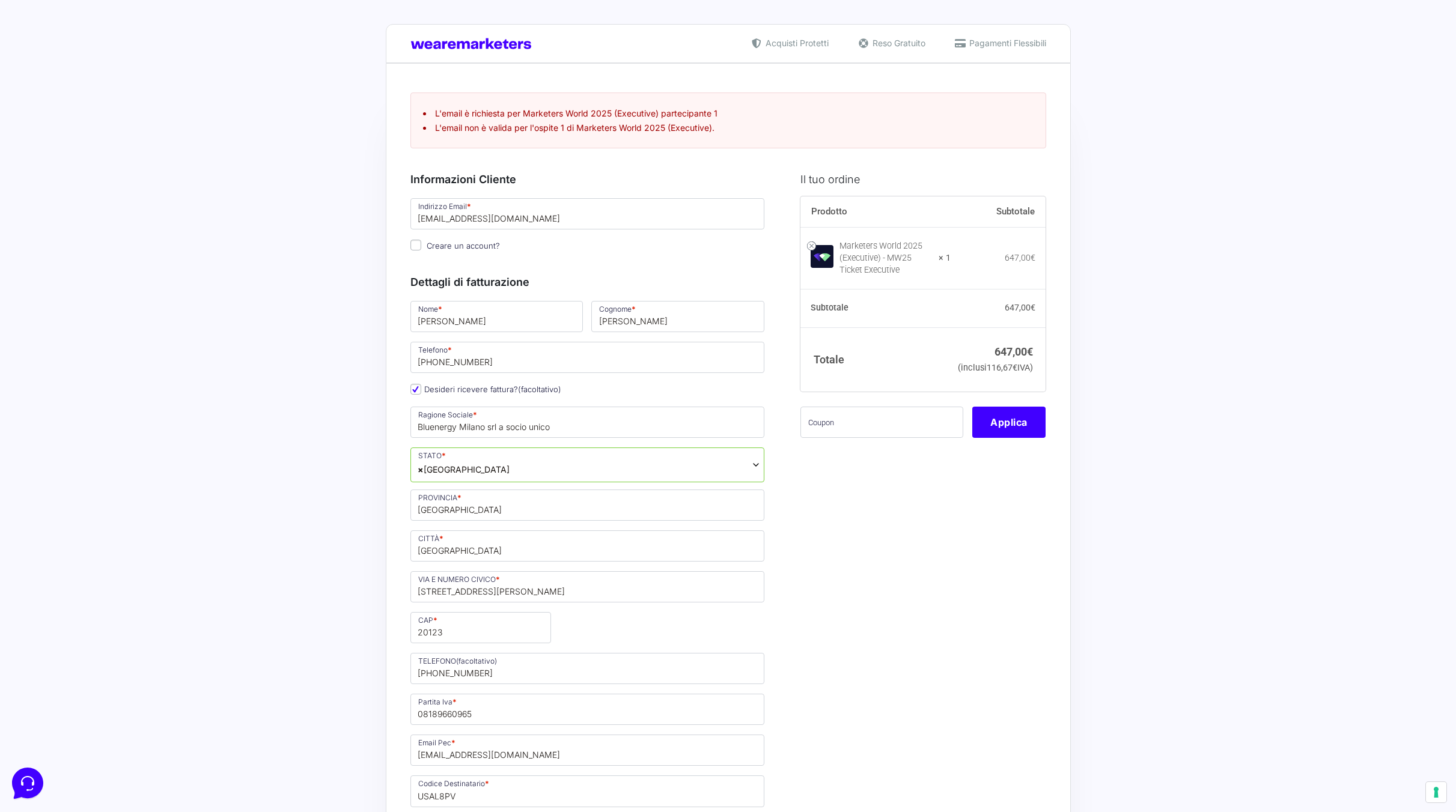
click at [474, 247] on span "Creare un account?" at bounding box center [463, 246] width 73 height 10
click at [421, 247] on input "Creare un account?" at bounding box center [416, 245] width 11 height 11
checkbox input "true"
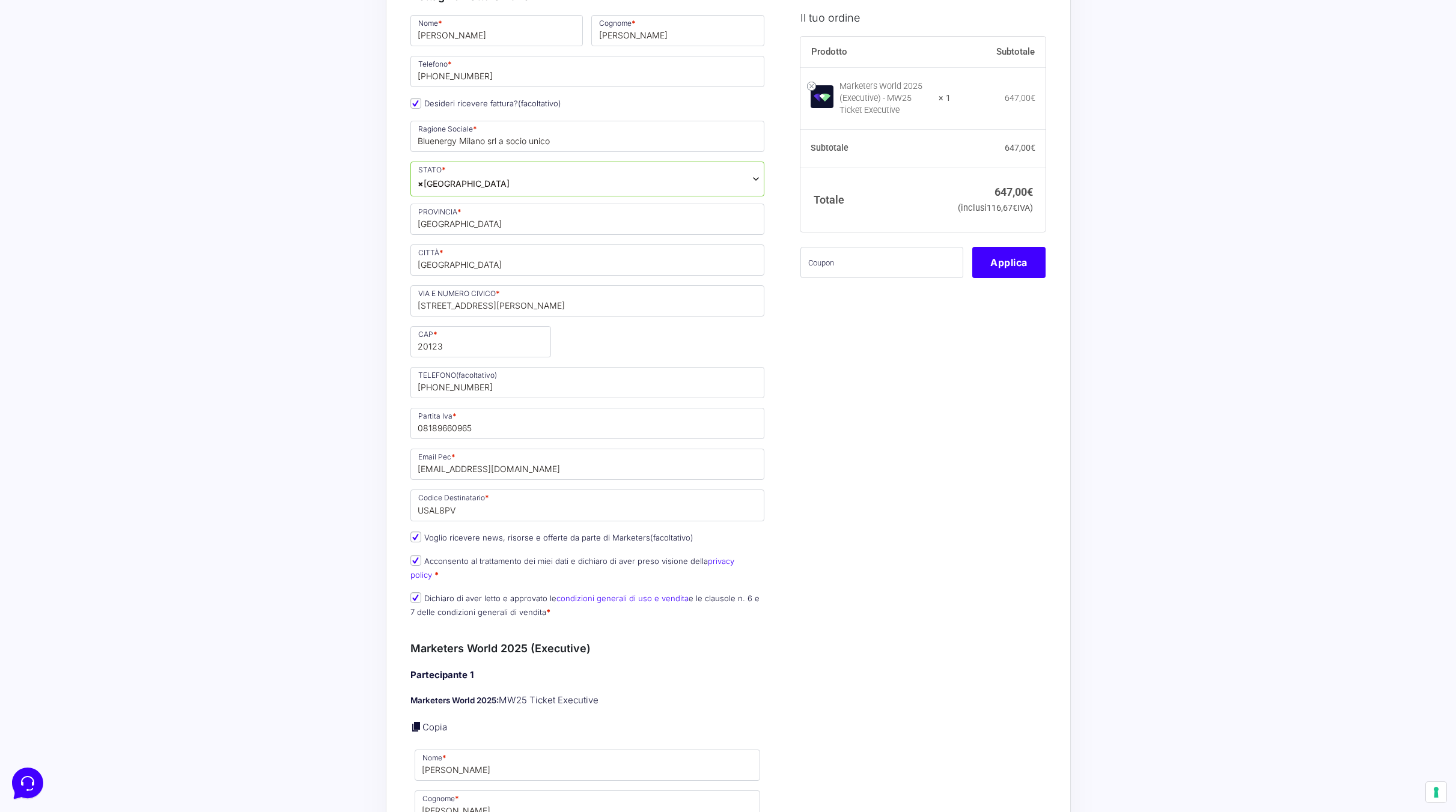
scroll to position [687, 0]
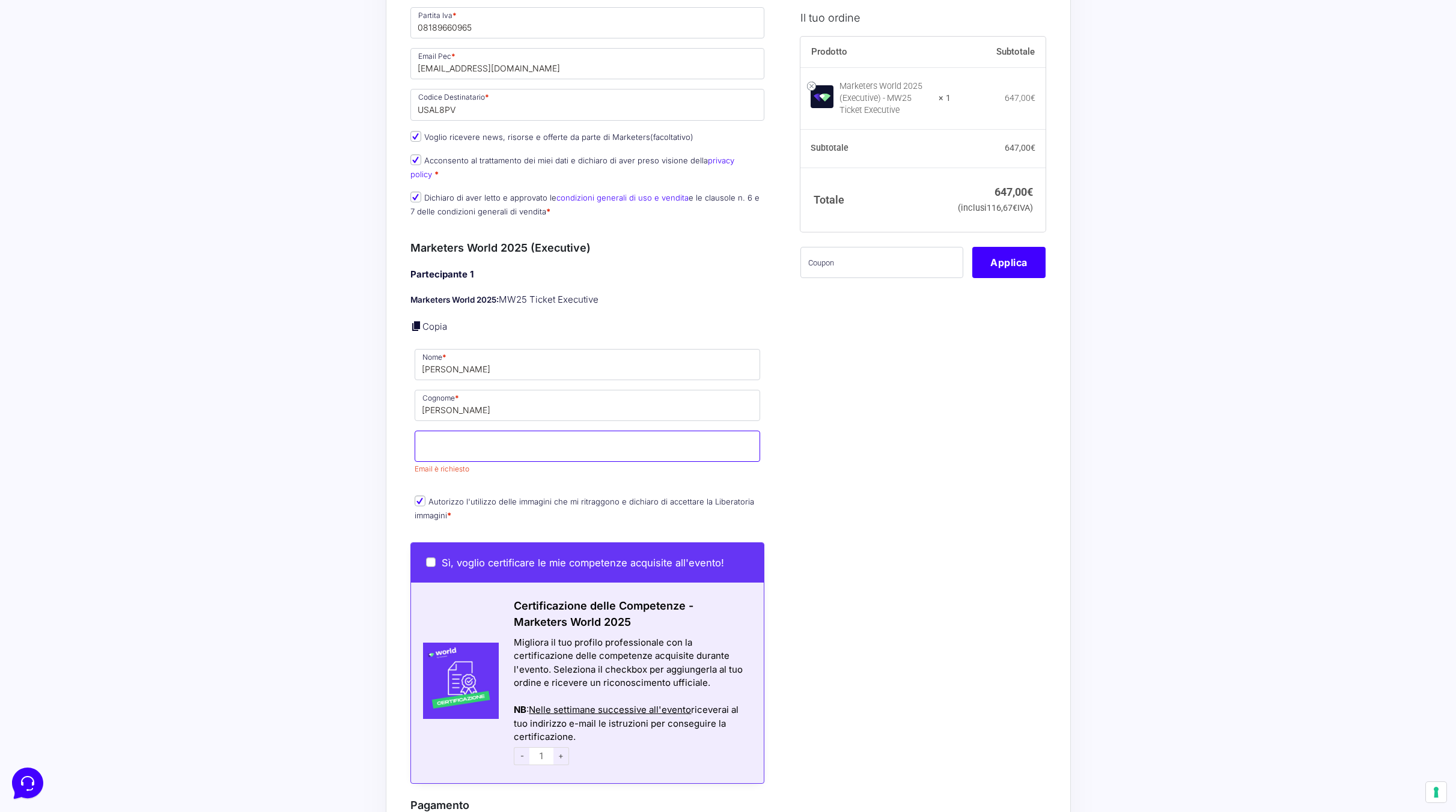
click at [566, 437] on input "Email *" at bounding box center [587, 446] width 346 height 32
type input "[EMAIL_ADDRESS][DOMAIN_NAME]"
click at [861, 477] on div "I prodotti selezionati Marketers World 2025 (Executive) - MW25 Ticket Executive…" at bounding box center [918, 331] width 254 height 1719
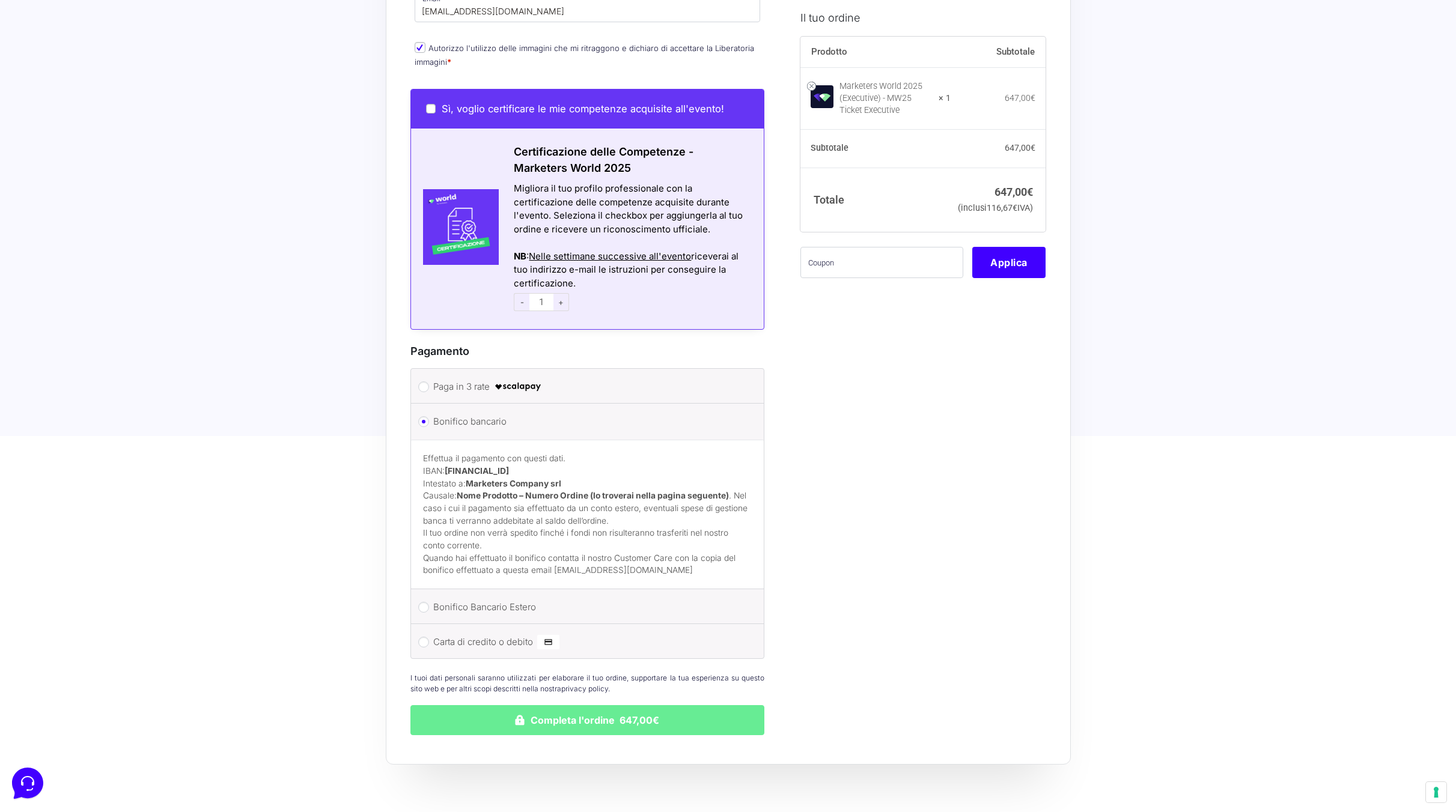
scroll to position [1204, 0]
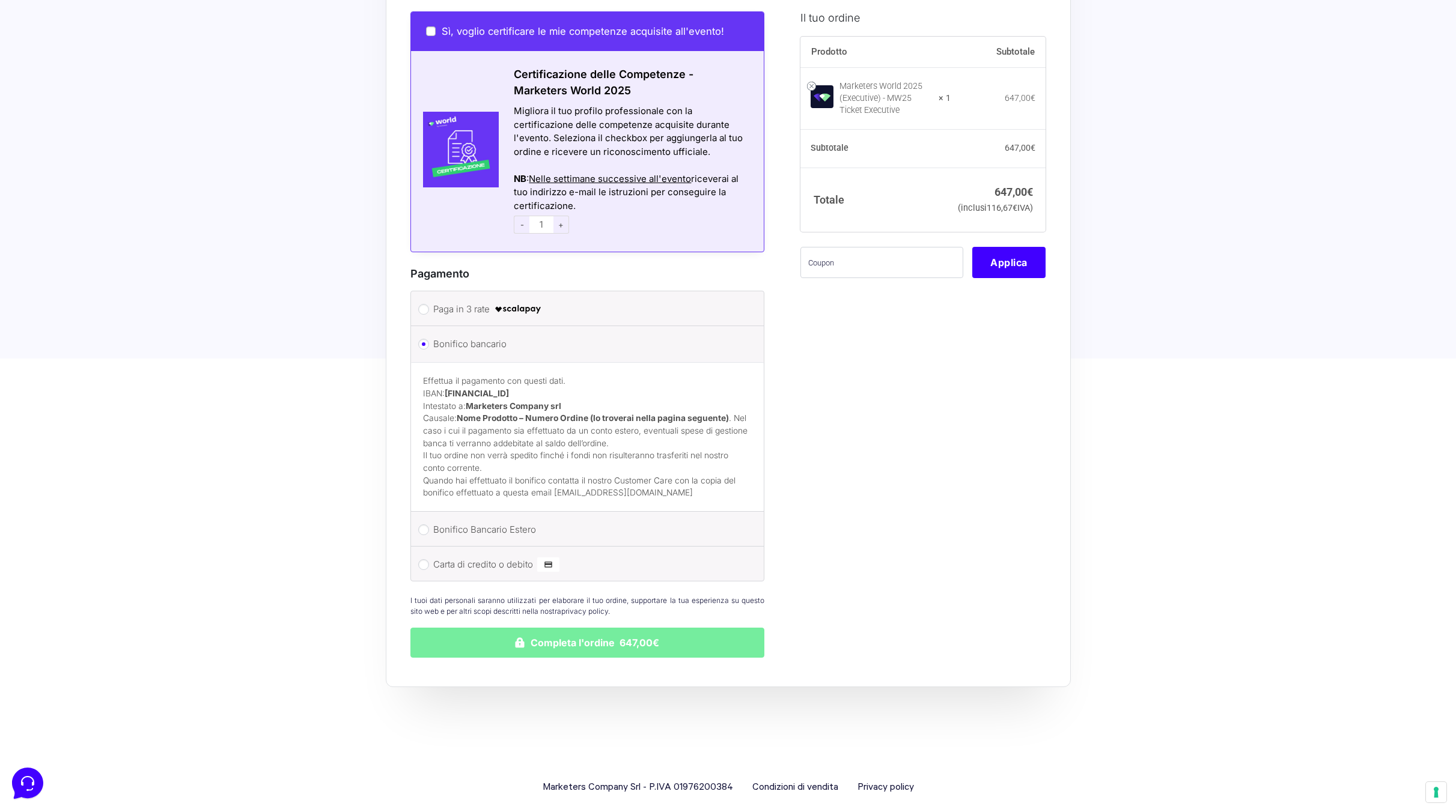
click at [600, 628] on button "Completa l'ordine 647,00€" at bounding box center [587, 643] width 354 height 30
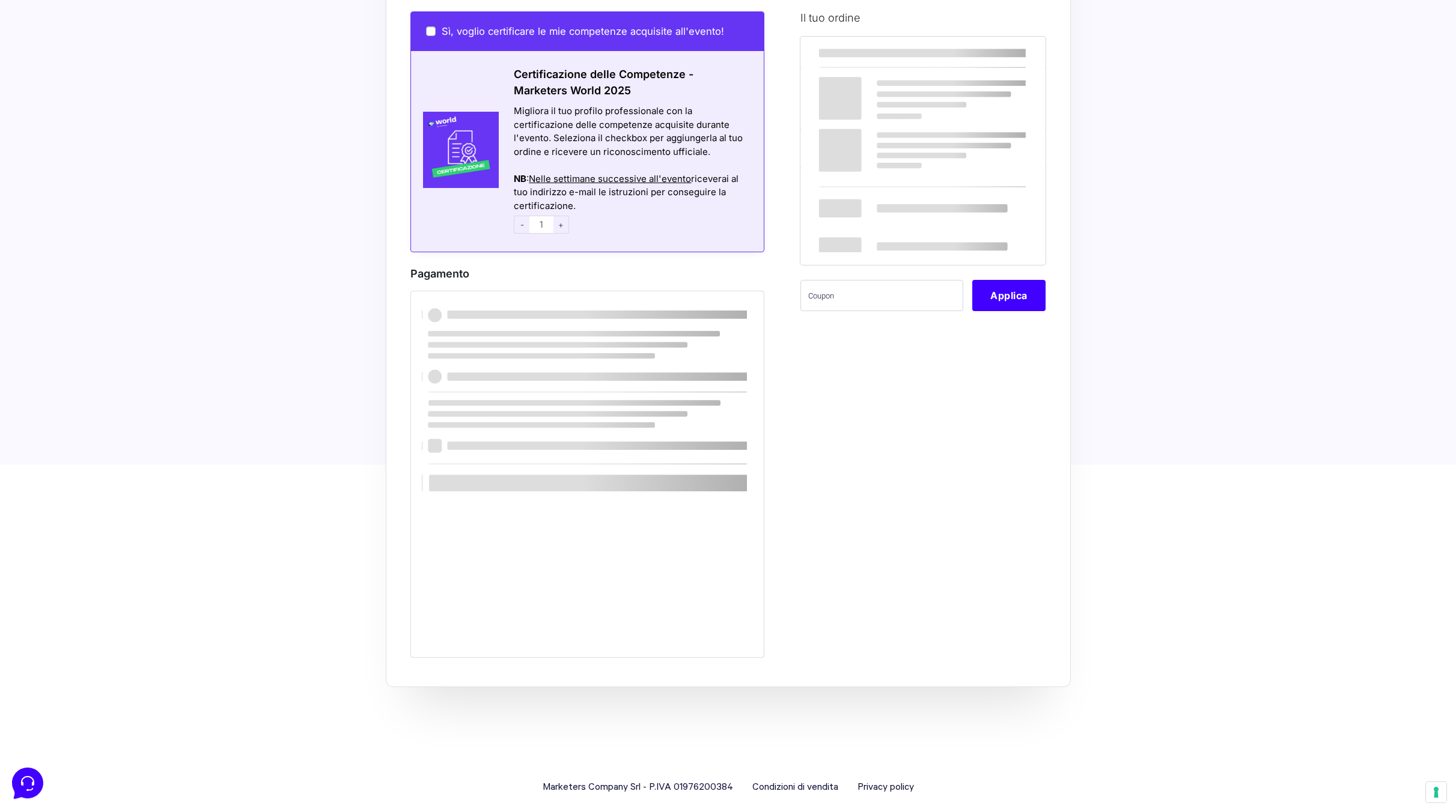
scroll to position [391, 0]
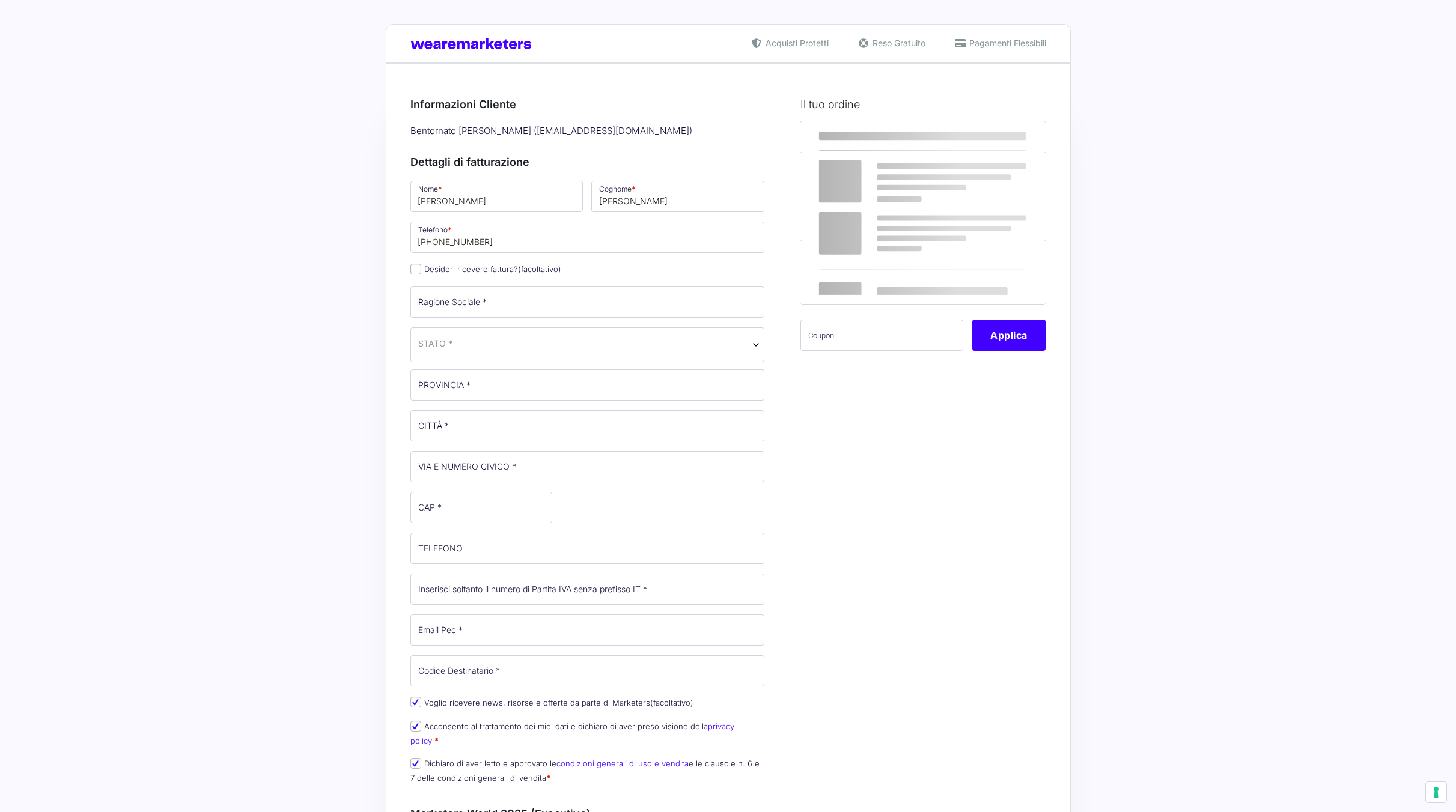
select select
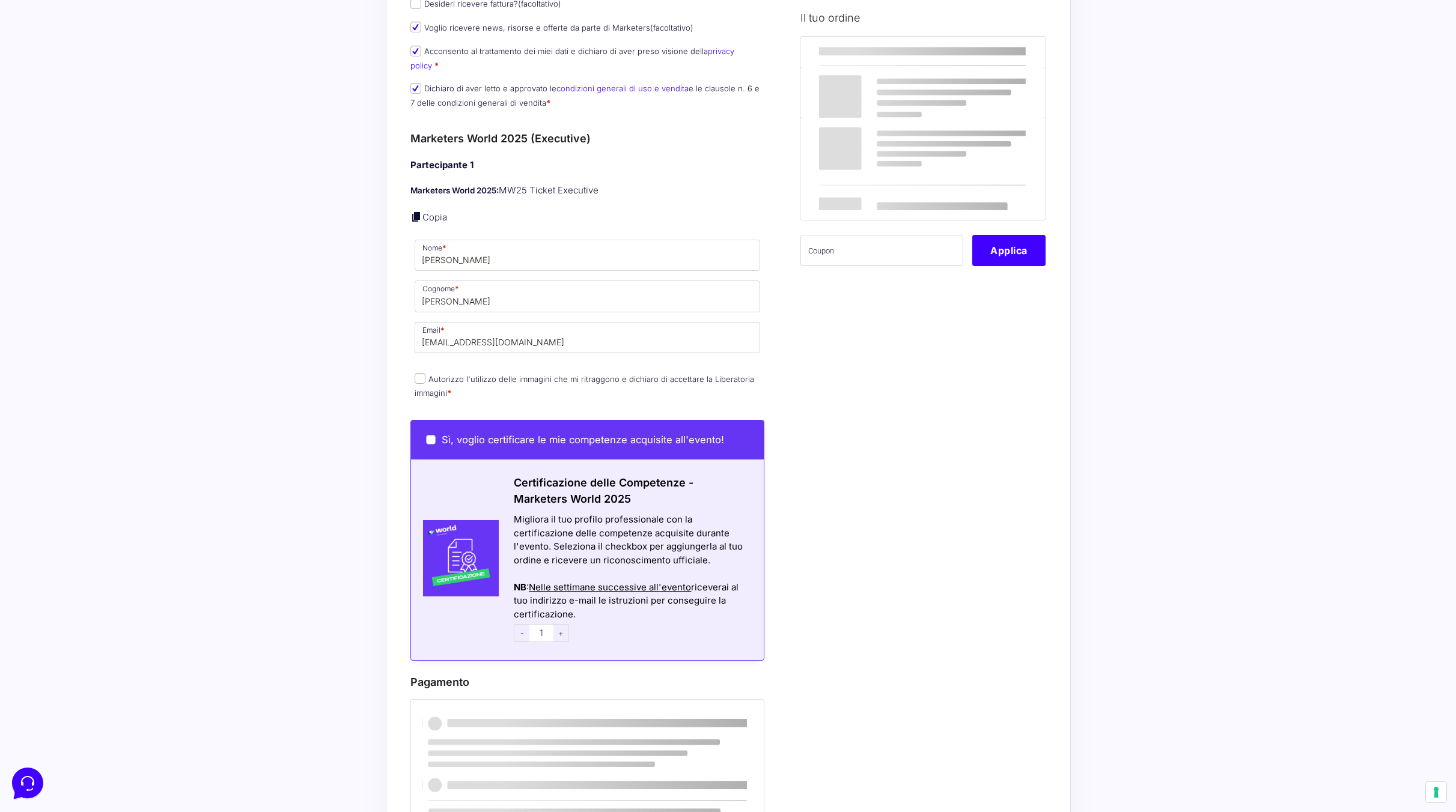
scroll to position [674, 0]
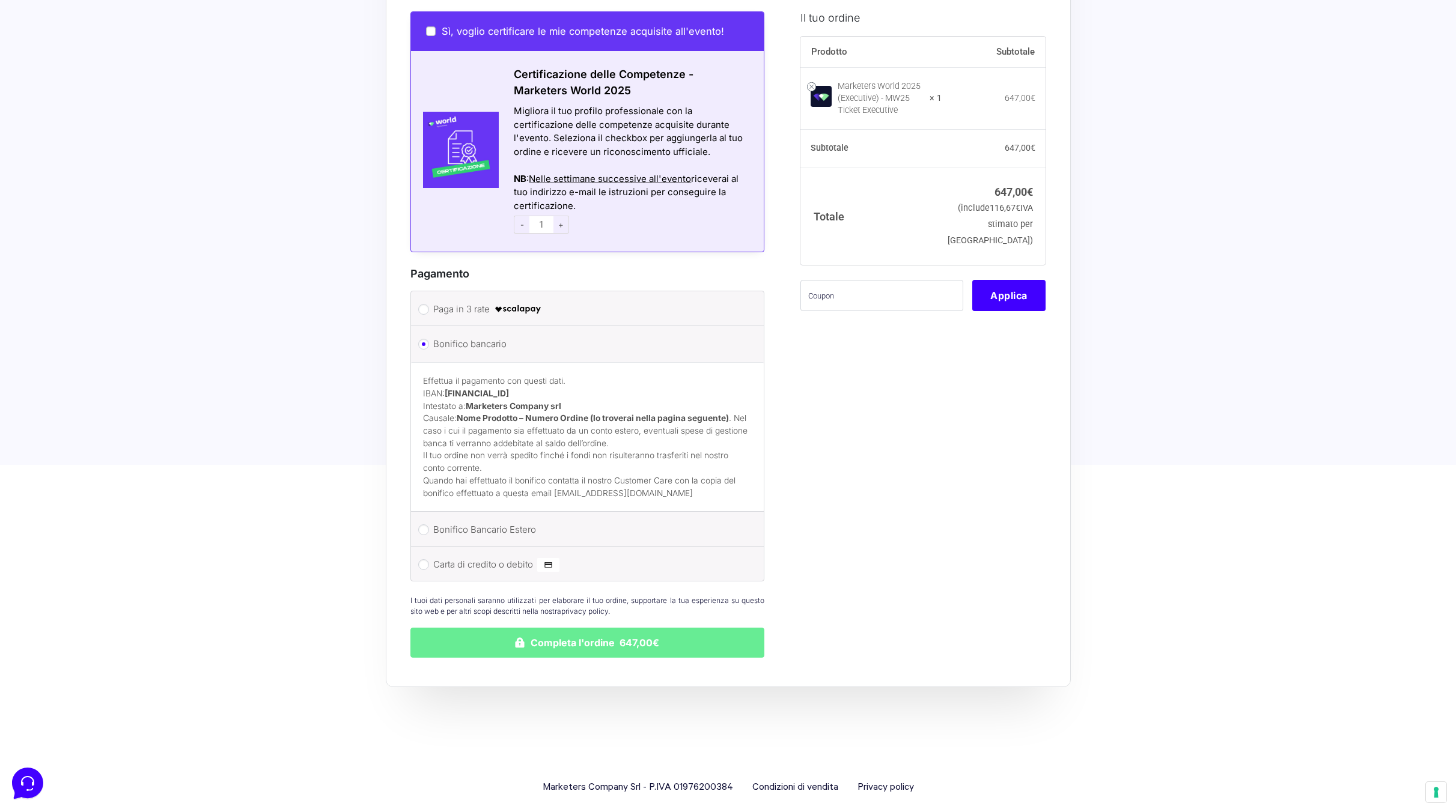
click at [492, 389] on strong "IT60T0200832650000104617588" at bounding box center [477, 394] width 65 height 10
copy strong "IT60T0200832650000104617588"
drag, startPoint x: 573, startPoint y: 392, endPoint x: 470, endPoint y: 392, distance: 103.0
click at [470, 392] on p "Effettua il pagamento con questi dati. IBAN: IT60T0200832650000104617588 Intest…" at bounding box center [587, 412] width 329 height 75
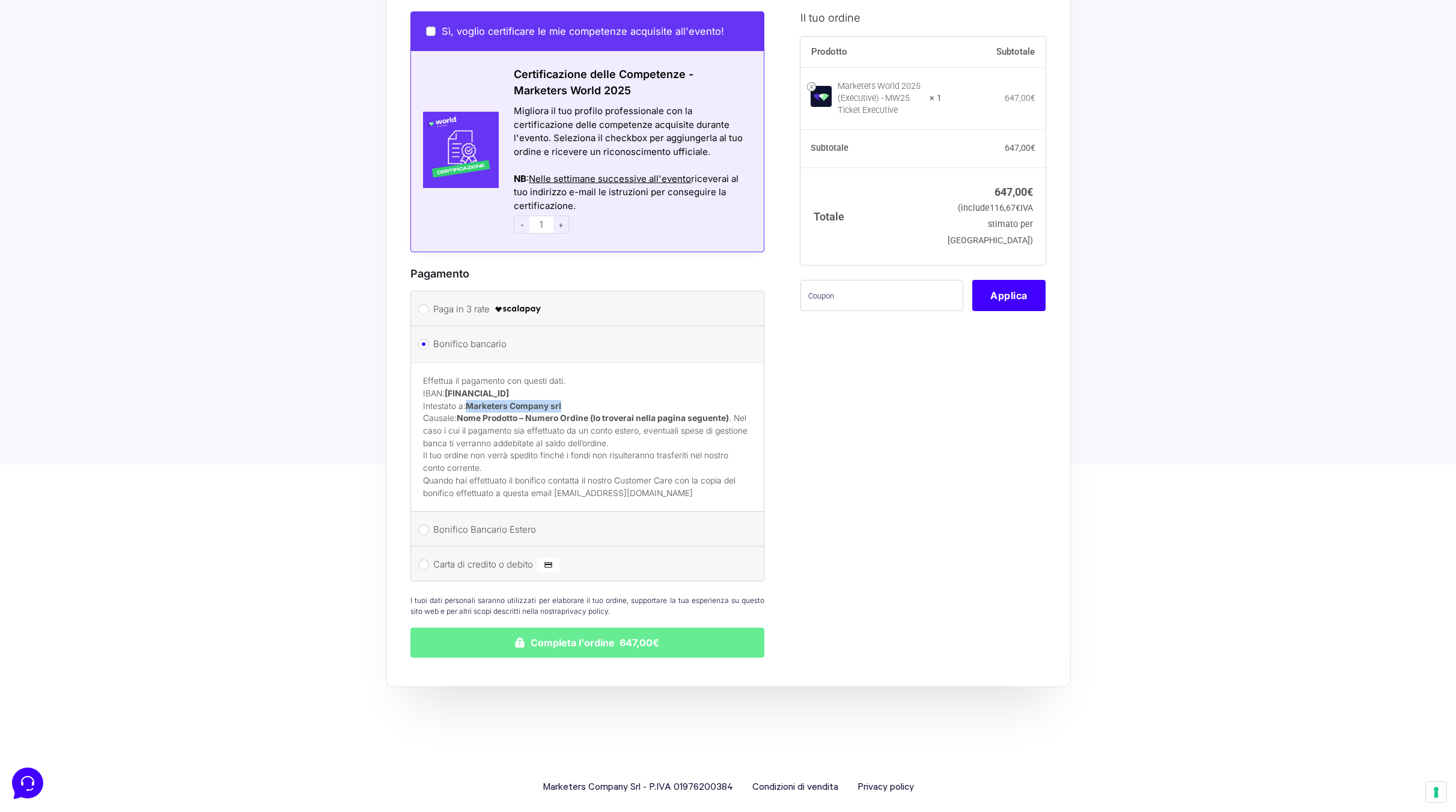
copy strong "Marketers Company srl"
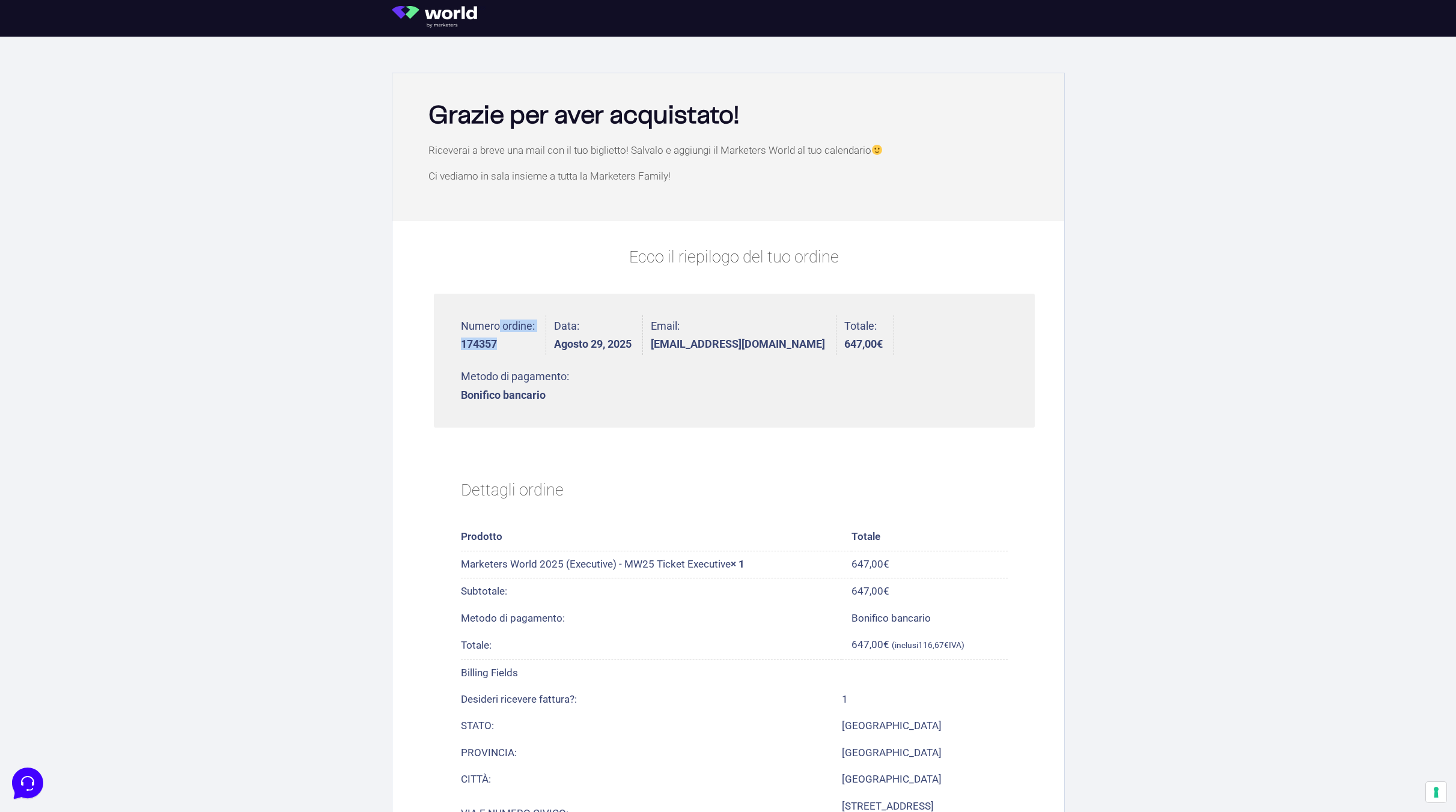
drag, startPoint x: 506, startPoint y: 346, endPoint x: 453, endPoint y: 338, distance: 53.6
click at [453, 338] on ul "Numero ordine: 174357 Data: [DATE] Email: [EMAIL_ADDRESS][DOMAIN_NAME] Totale: …" at bounding box center [734, 361] width 601 height 134
copy li "Numero ordine: 174357"
click at [909, 388] on div "Ecco il riepilogo del tuo ordine Numero ordine: 174357 Data: [DATE] Email: [EMA…" at bounding box center [734, 719] width 601 height 947
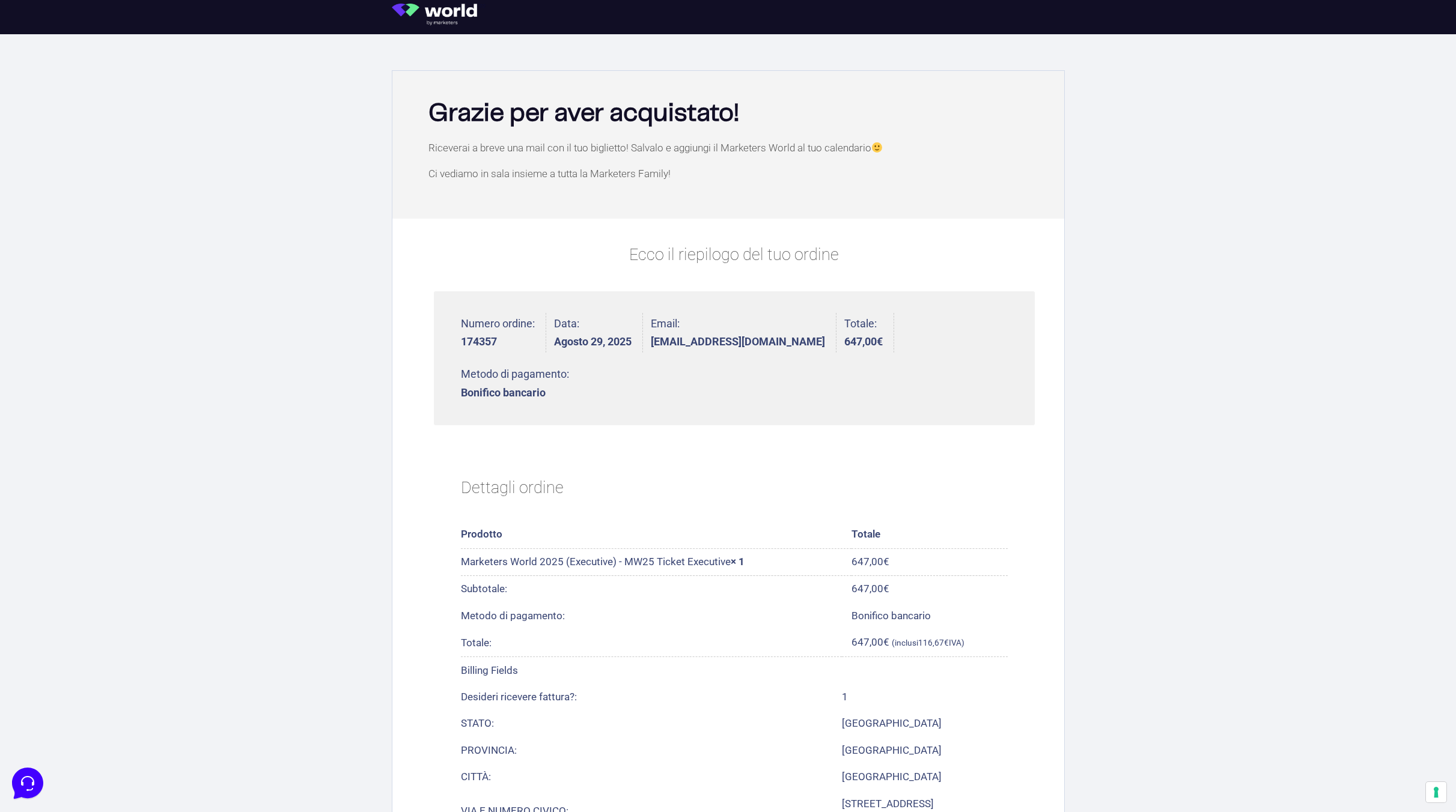
click at [755, 548] on td "Marketers World 2025 (Executive) - MW25 Ticket Executive × 1" at bounding box center [657, 562] width 392 height 27
drag, startPoint x: 614, startPoint y: 509, endPoint x: 460, endPoint y: 511, distance: 154.0
click at [461, 548] on td "Marketers World 2025 (Executive) - MW25 Ticket Executive × 1" at bounding box center [657, 562] width 392 height 27
copy td "Marketers World 2025 (Executive)"
